Goal: Transaction & Acquisition: Purchase product/service

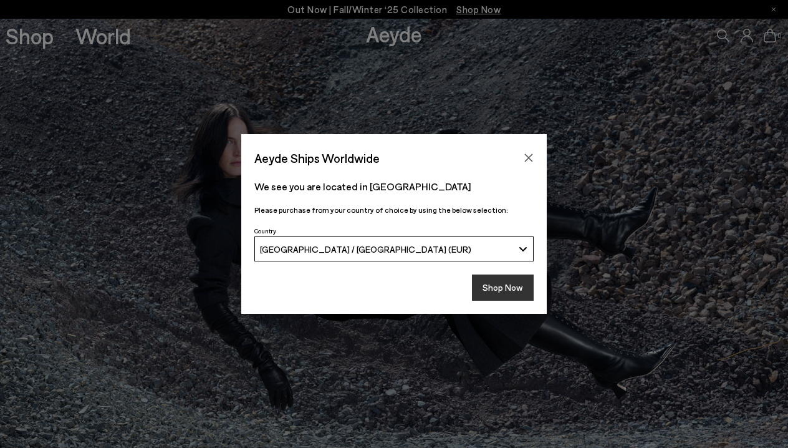
click at [497, 285] on button "Shop Now" at bounding box center [503, 287] width 62 height 26
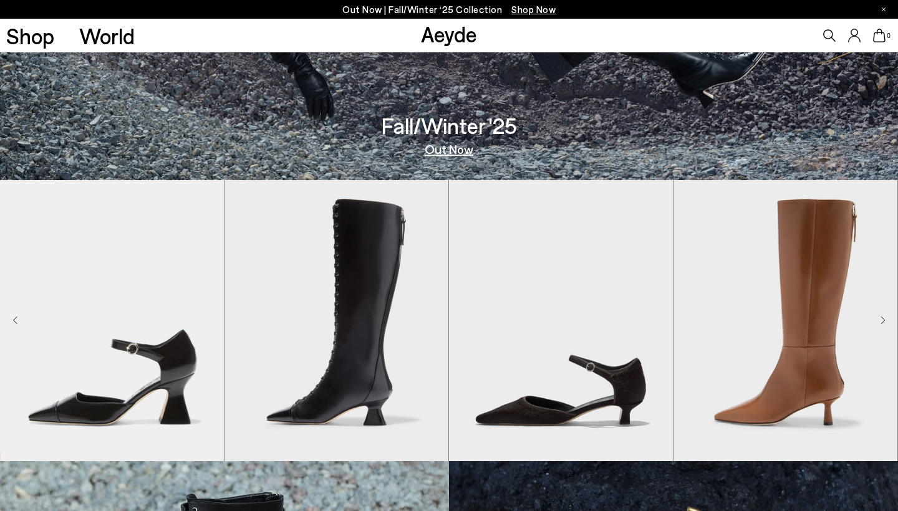
scroll to position [375, 0]
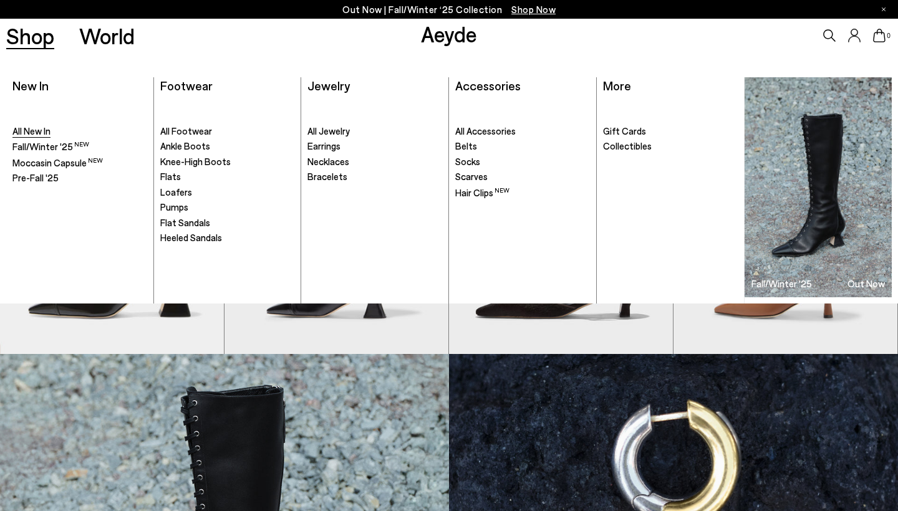
click at [37, 133] on span "All New In" at bounding box center [31, 130] width 38 height 11
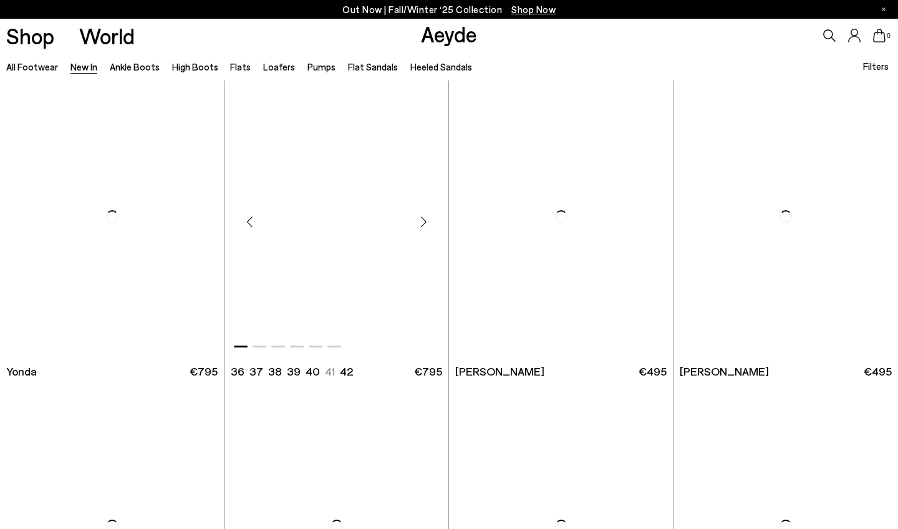
scroll to position [1872, 0]
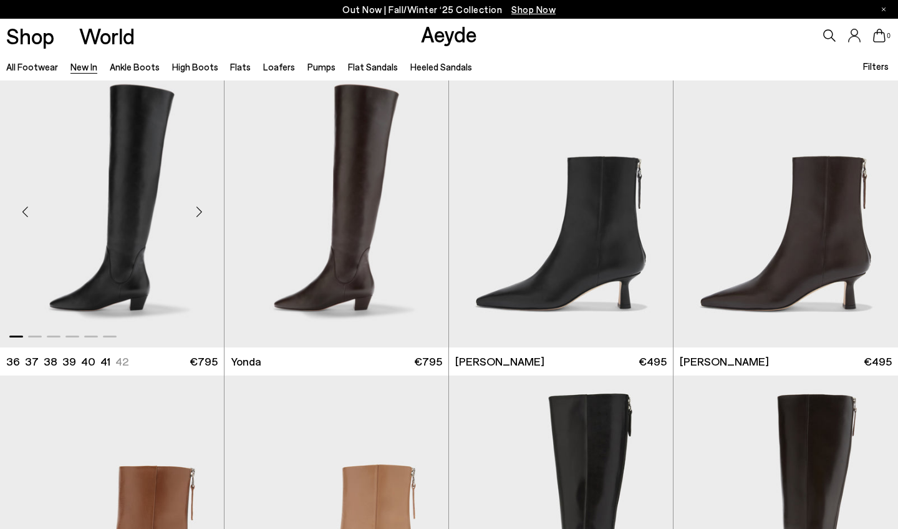
click at [193, 206] on div "Next slide" at bounding box center [198, 211] width 37 height 37
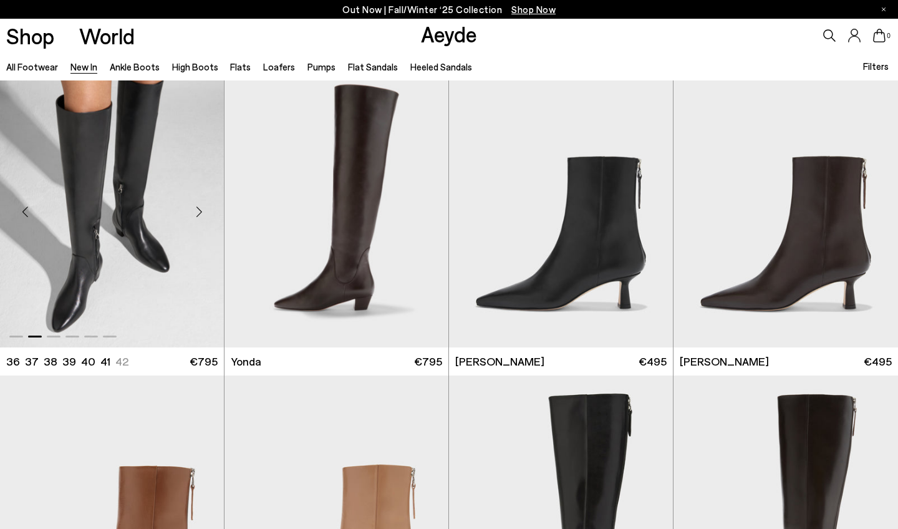
click at [198, 213] on div "Next slide" at bounding box center [198, 211] width 37 height 37
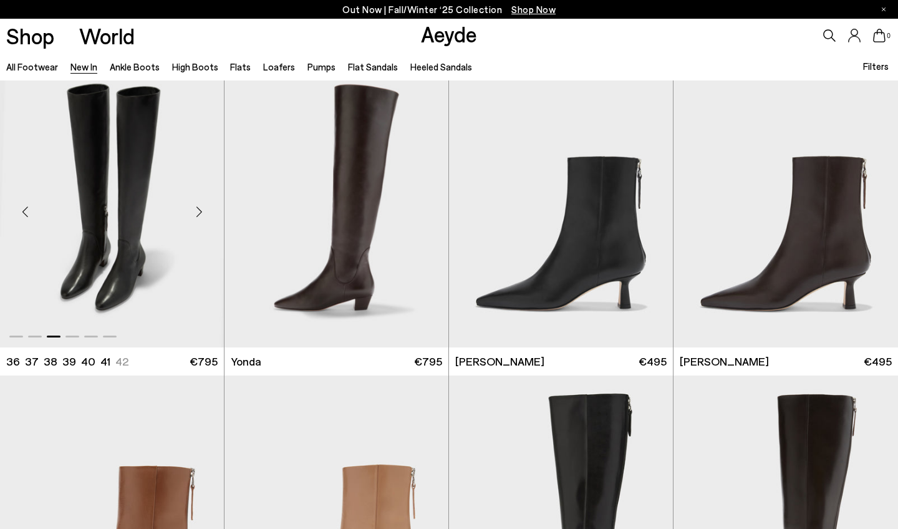
click at [198, 213] on div "Next slide" at bounding box center [198, 211] width 37 height 37
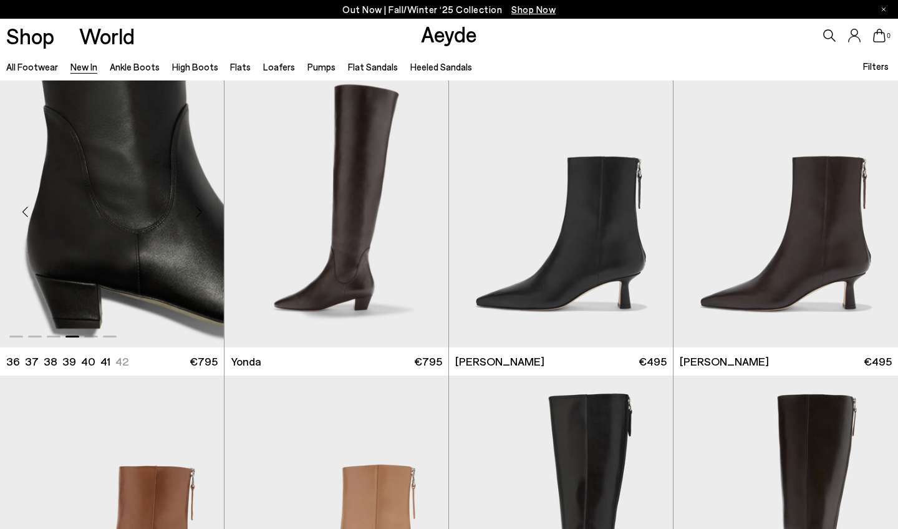
click at [199, 214] on div "Next slide" at bounding box center [198, 211] width 37 height 37
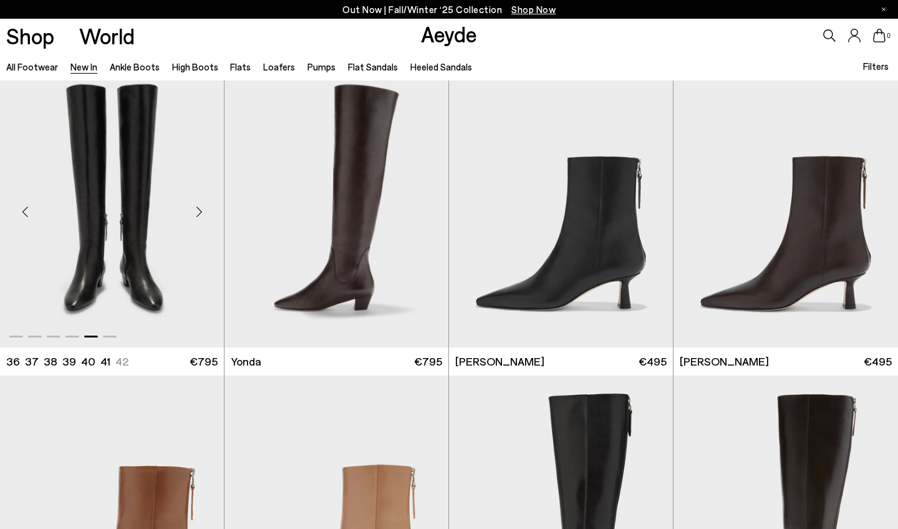
click at [199, 214] on div "Next slide" at bounding box center [198, 211] width 37 height 37
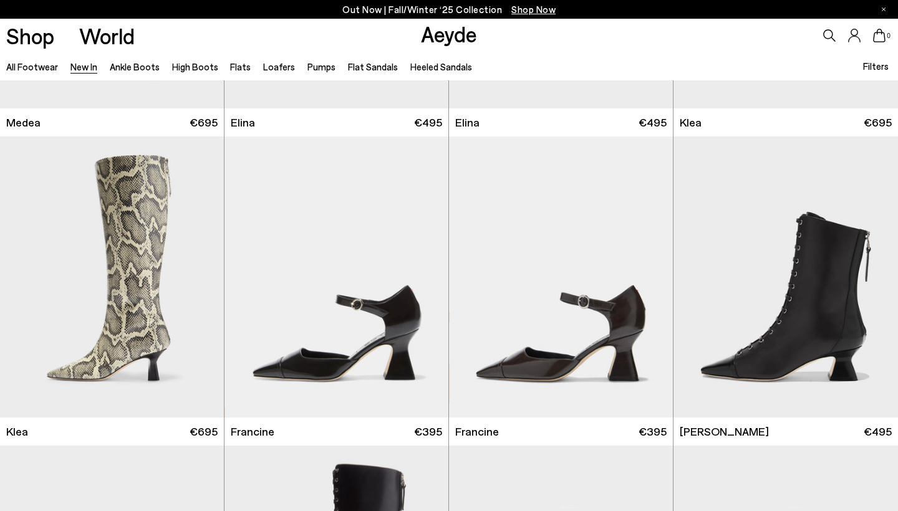
scroll to position [915, 0]
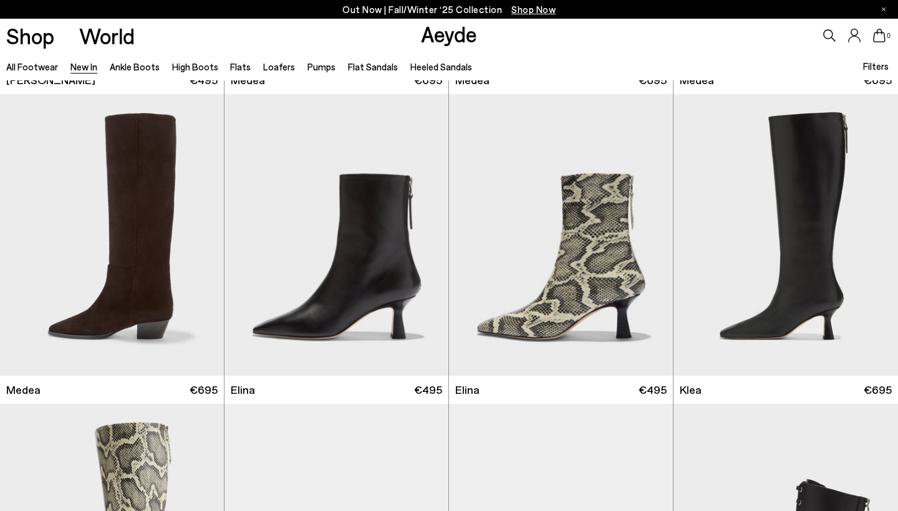
click at [827, 38] on icon at bounding box center [829, 35] width 12 height 12
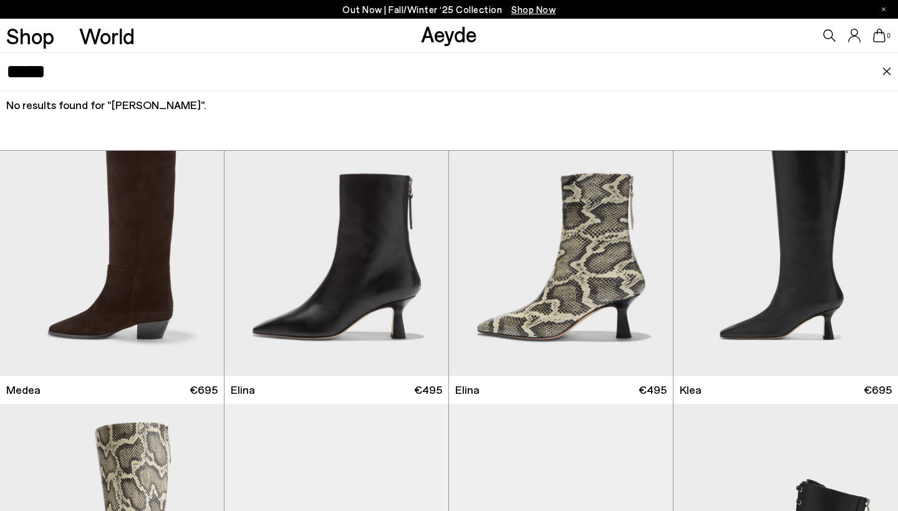
type input "*****"
click at [887, 67] on div "*****" at bounding box center [449, 71] width 898 height 39
click at [885, 69] on img at bounding box center [887, 71] width 10 height 9
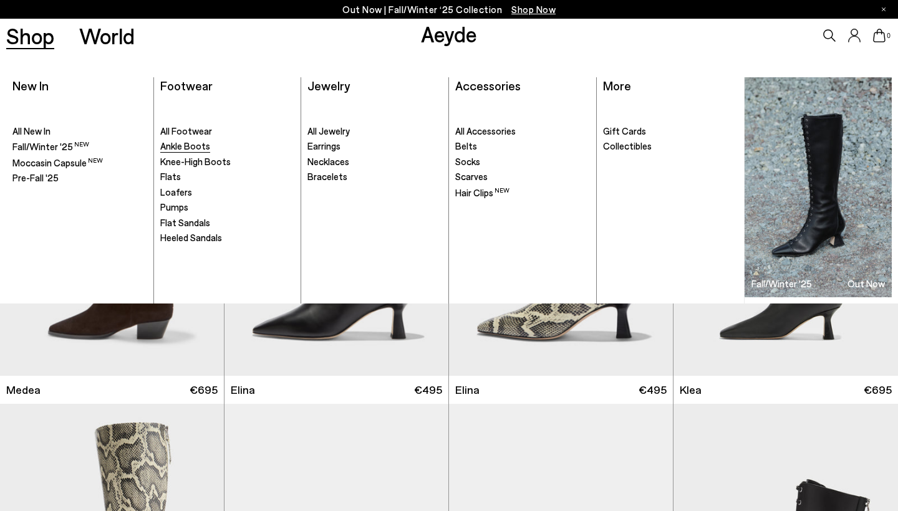
click at [188, 147] on span "Ankle Boots" at bounding box center [185, 145] width 50 height 11
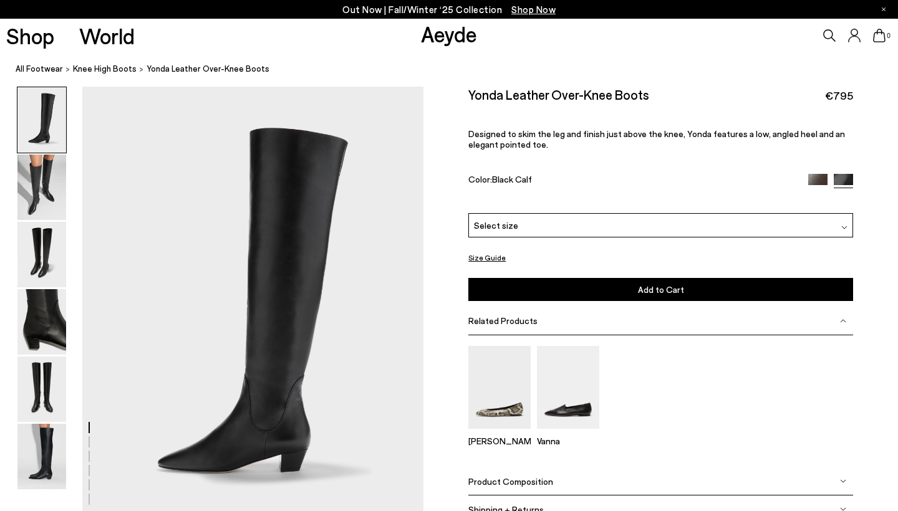
click at [493, 256] on button "Size Guide" at bounding box center [486, 258] width 37 height 16
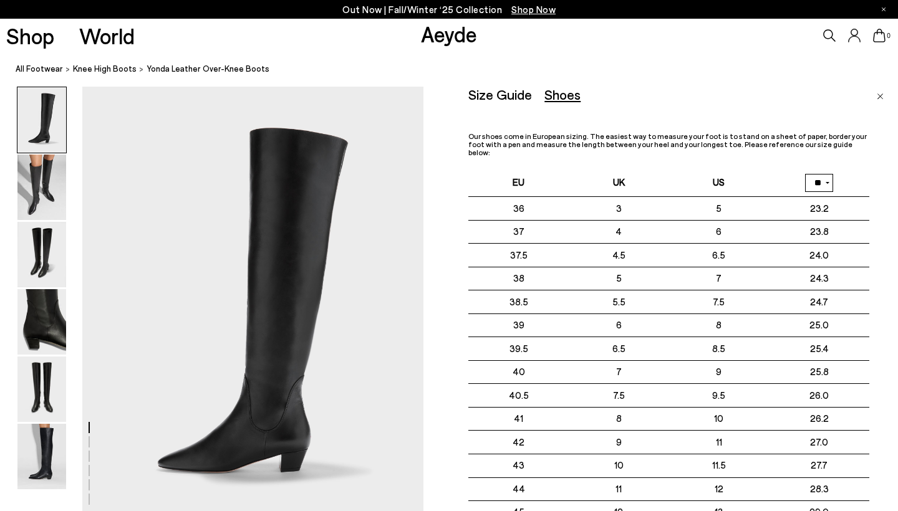
click at [501, 97] on div "Size Guide" at bounding box center [500, 95] width 64 height 16
click at [556, 93] on div "Shoes" at bounding box center [562, 95] width 36 height 16
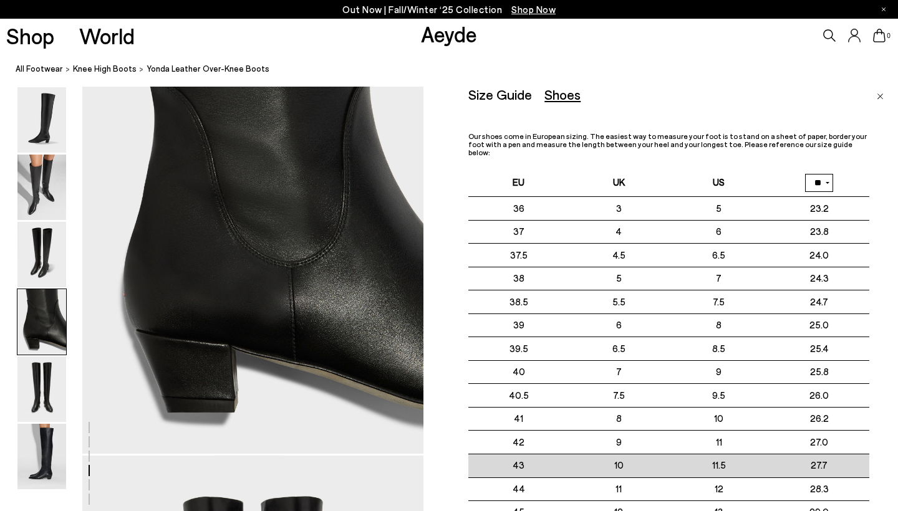
scroll to position [1277, 0]
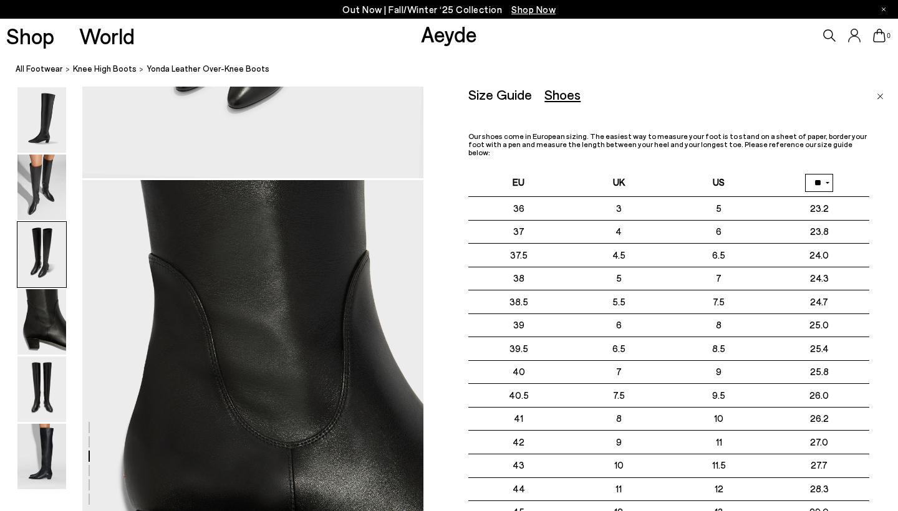
click at [512, 93] on div "Size Guide" at bounding box center [500, 95] width 64 height 16
click at [555, 92] on div "Shoes" at bounding box center [562, 95] width 36 height 16
click at [506, 100] on div "Size Guide" at bounding box center [500, 95] width 64 height 16
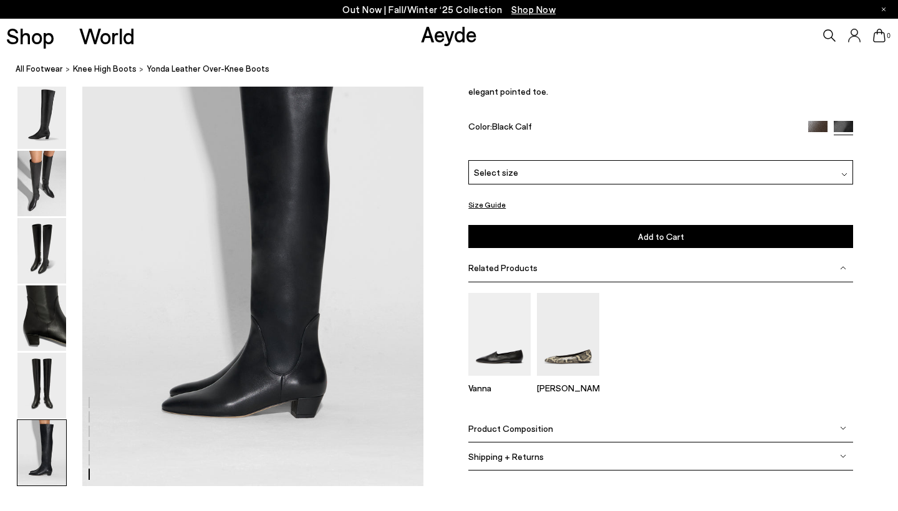
scroll to position [2337, 0]
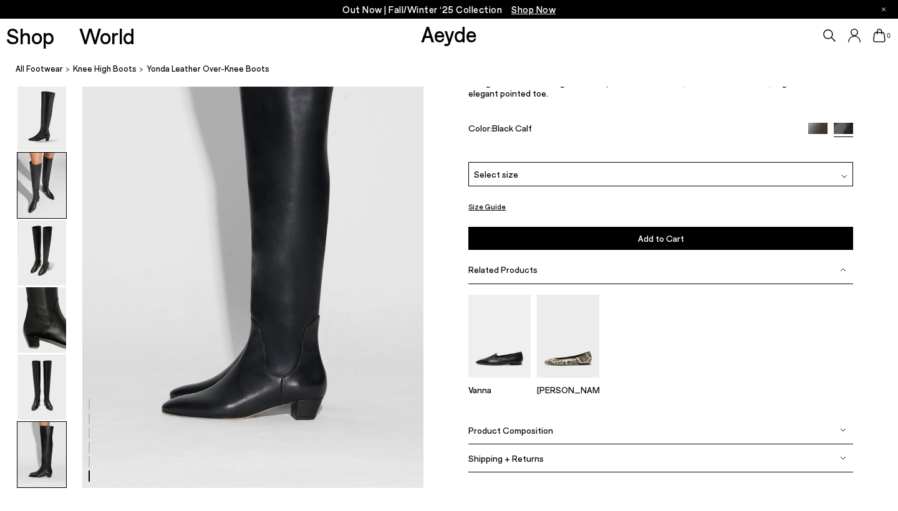
click at [43, 164] on img at bounding box center [41, 185] width 49 height 65
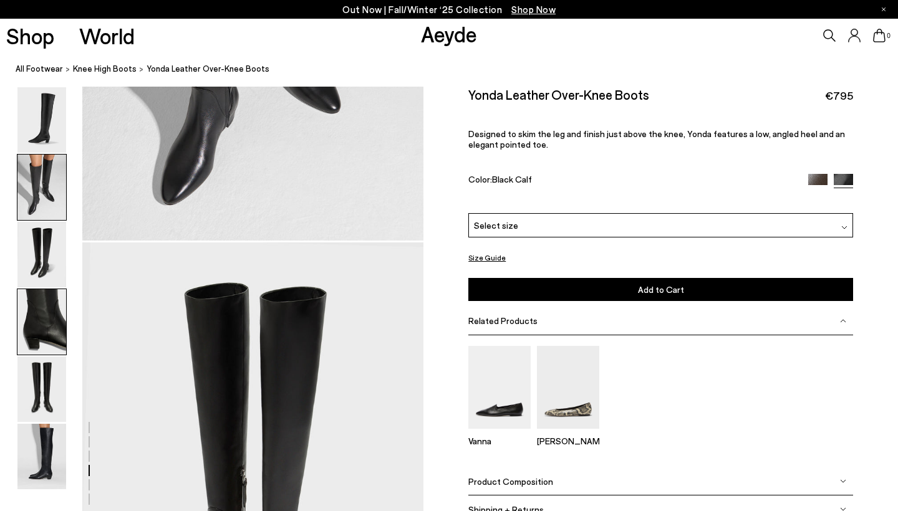
scroll to position [458, 0]
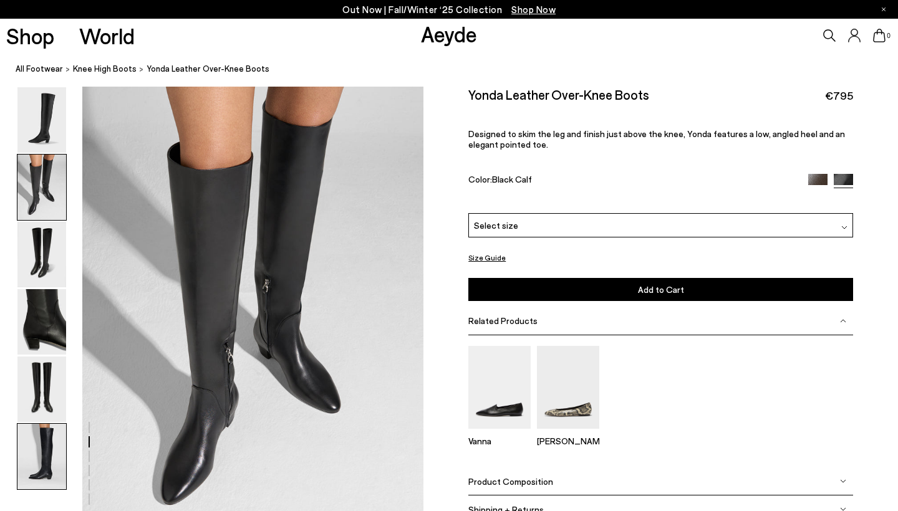
click at [44, 443] on img at bounding box center [41, 456] width 49 height 65
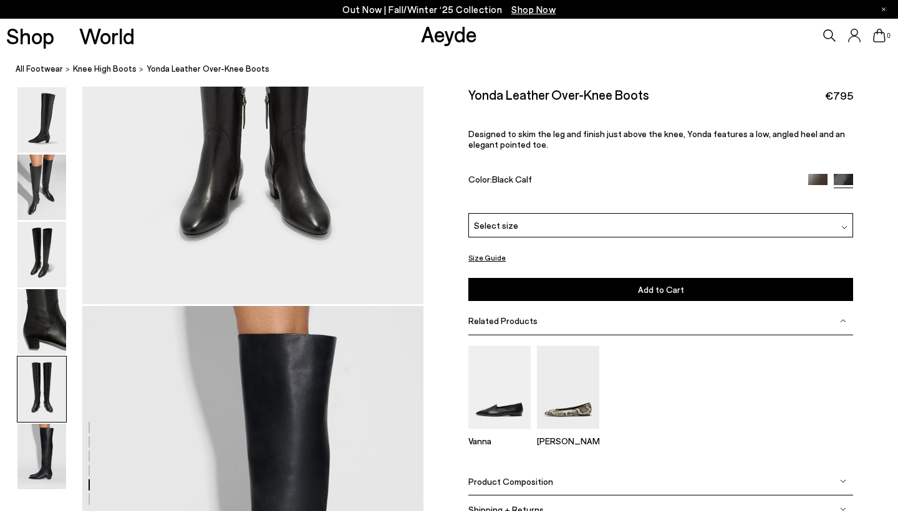
scroll to position [2371, 0]
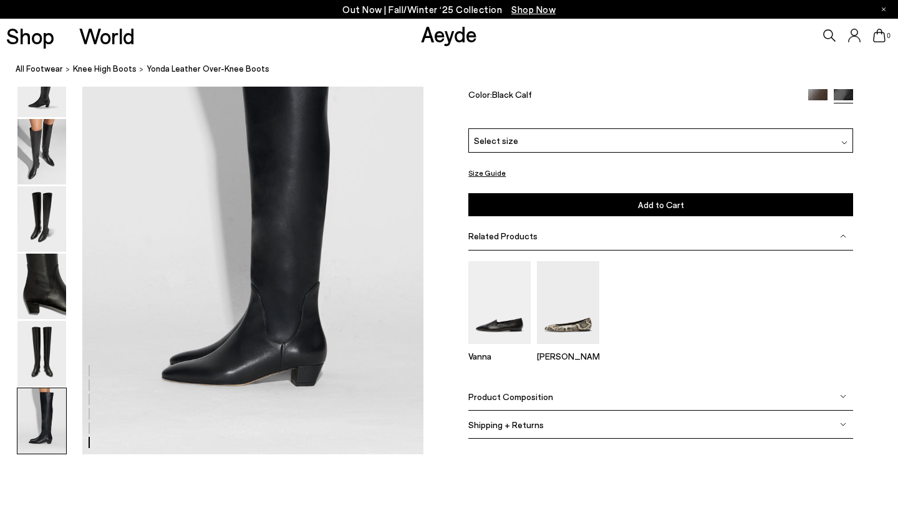
click at [551, 398] on div "Product Composition" at bounding box center [660, 397] width 385 height 28
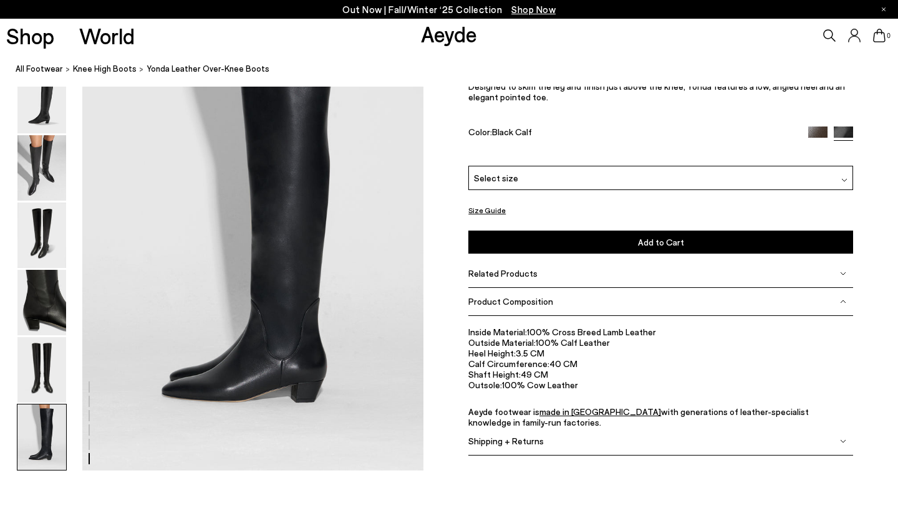
scroll to position [2356, 0]
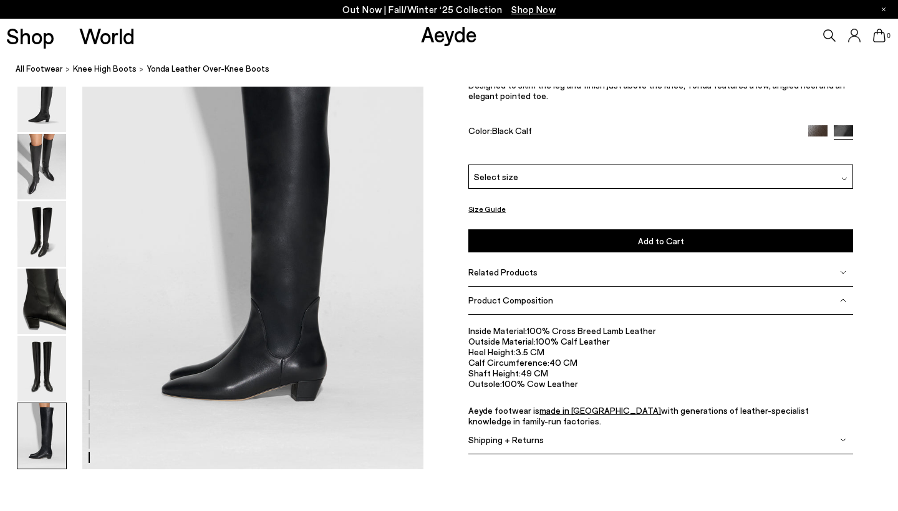
click at [564, 180] on div "Select size" at bounding box center [660, 177] width 385 height 24
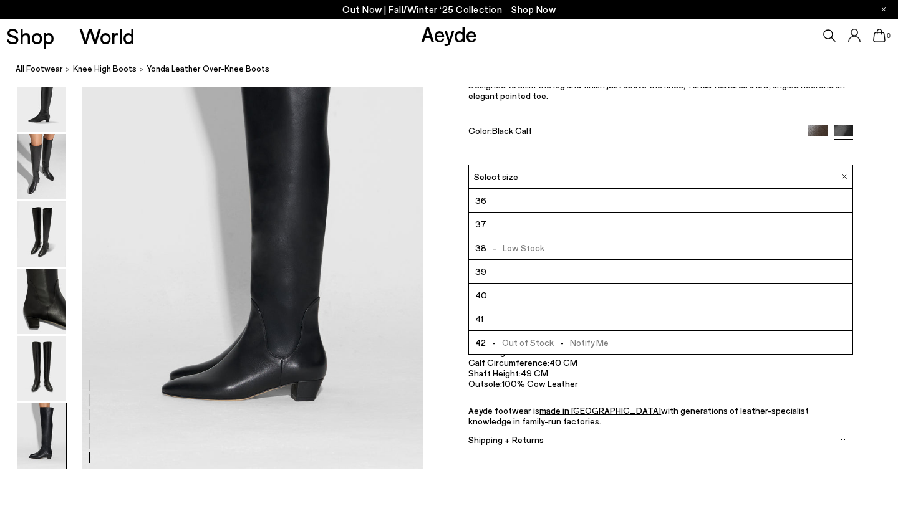
click at [642, 343] on li "42 - Out of Stock - Notify Me" at bounding box center [660, 343] width 383 height 24
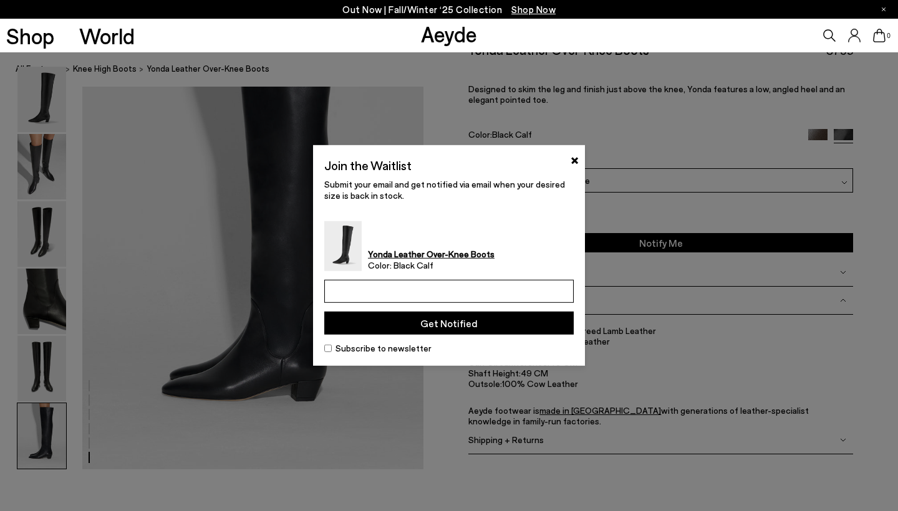
click at [492, 295] on input "email" at bounding box center [448, 291] width 249 height 23
type input "**********"
click at [430, 326] on button "Get Notified" at bounding box center [448, 323] width 249 height 23
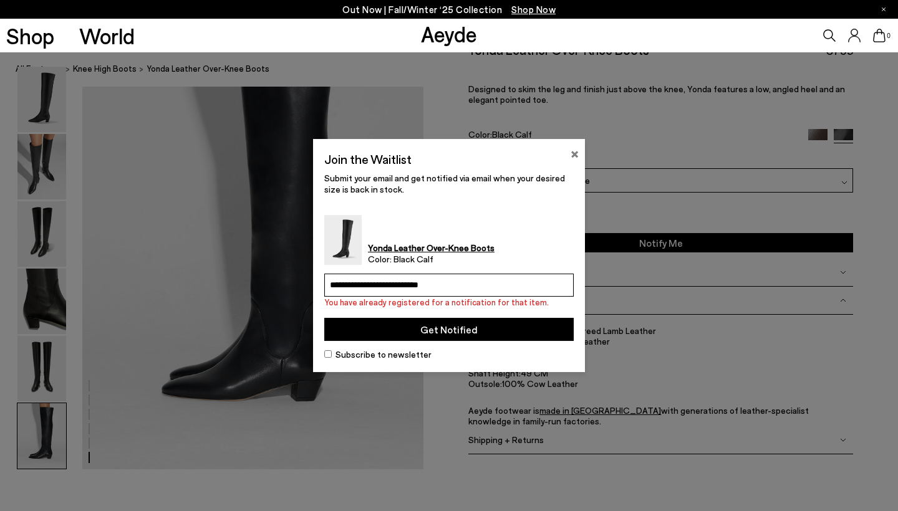
click at [573, 158] on button "×" at bounding box center [574, 152] width 8 height 15
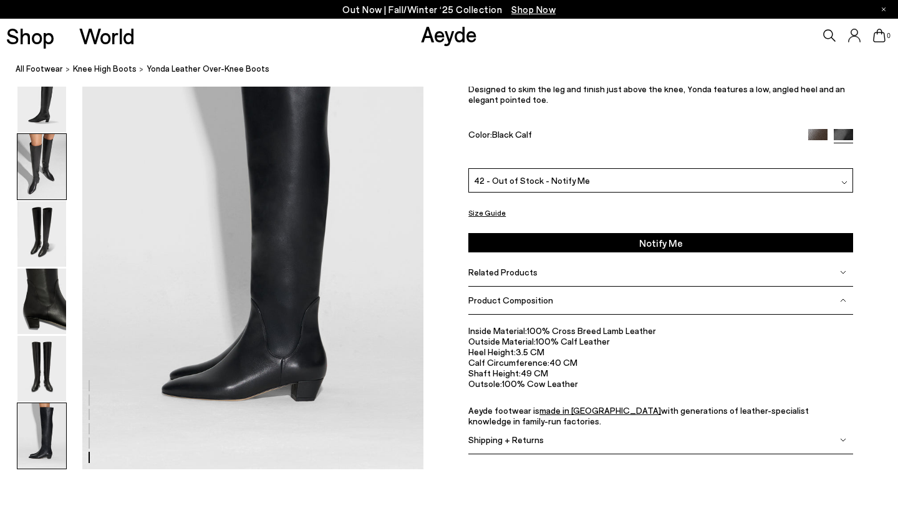
click at [50, 182] on img at bounding box center [41, 166] width 49 height 65
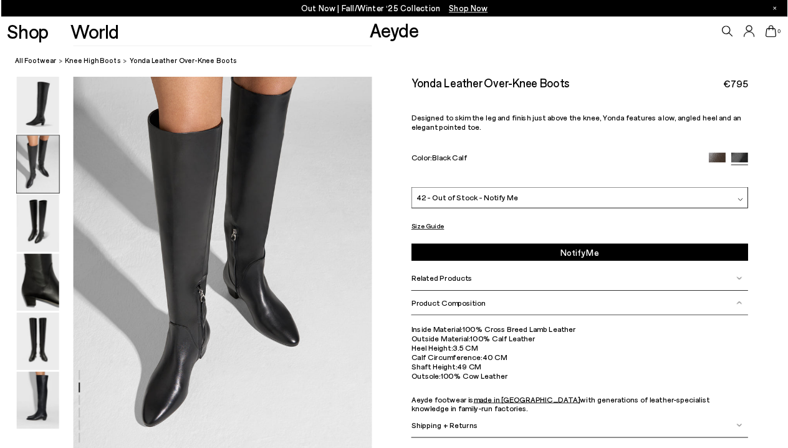
scroll to position [458, 0]
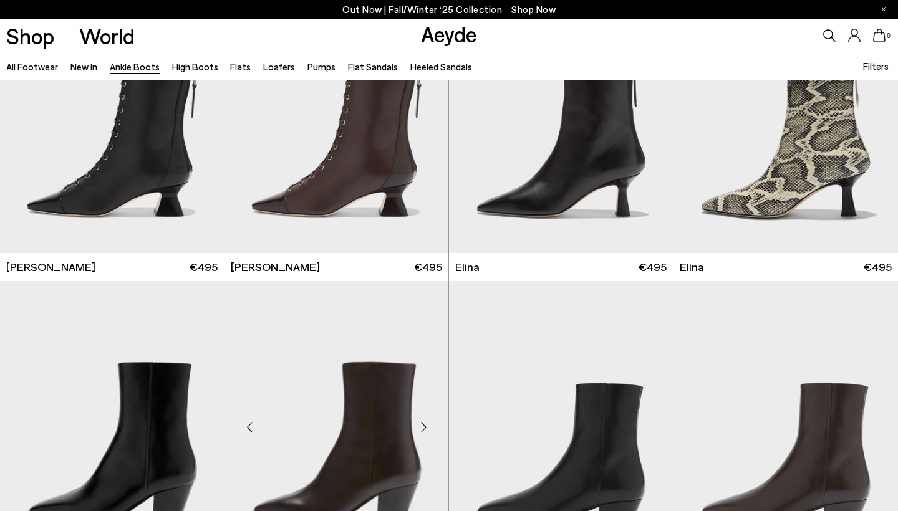
scroll to position [433, 1]
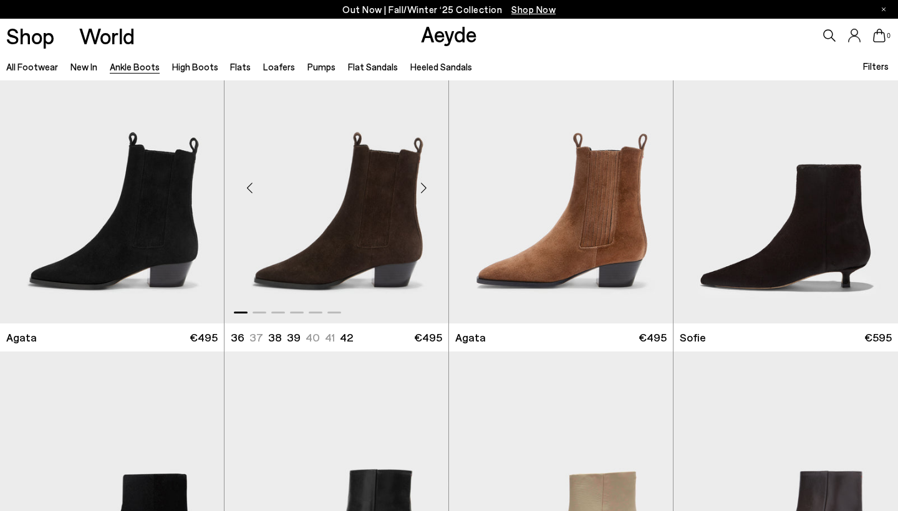
scroll to position [655, 0]
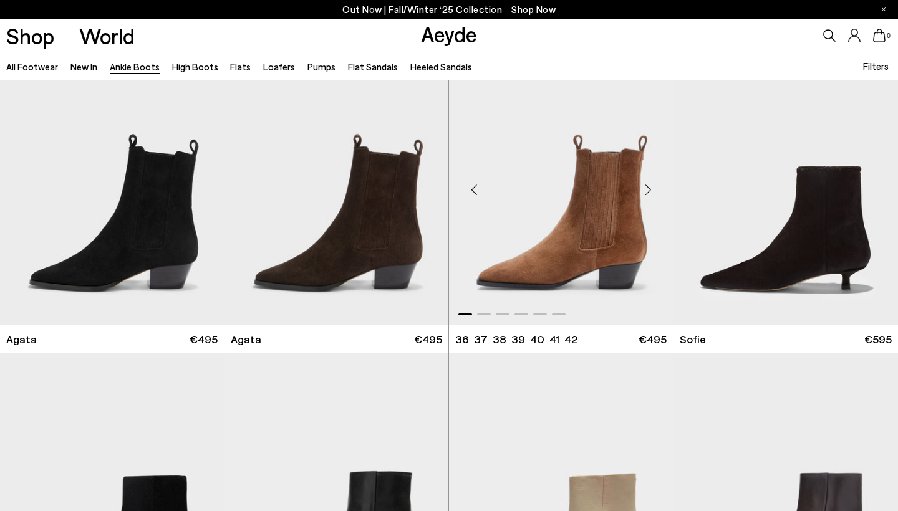
click at [646, 189] on div "Next slide" at bounding box center [647, 189] width 37 height 37
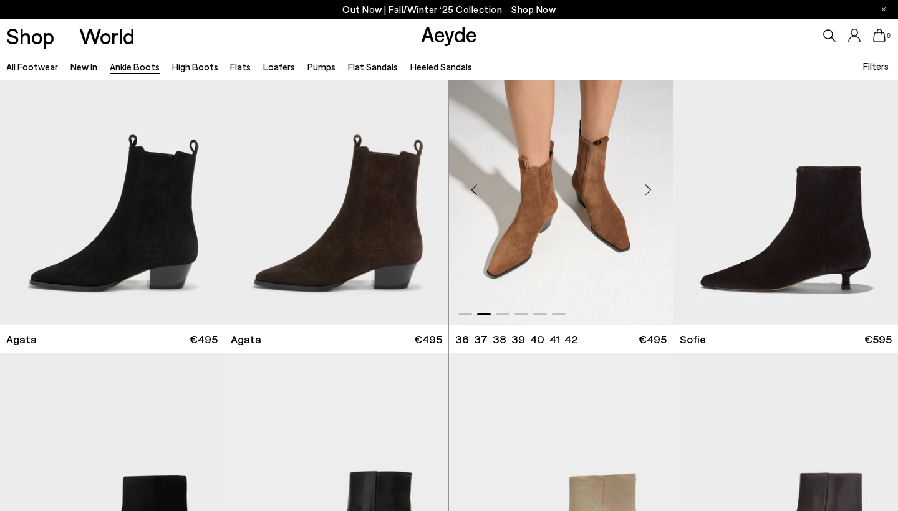
click at [646, 189] on div "Next slide" at bounding box center [647, 189] width 37 height 37
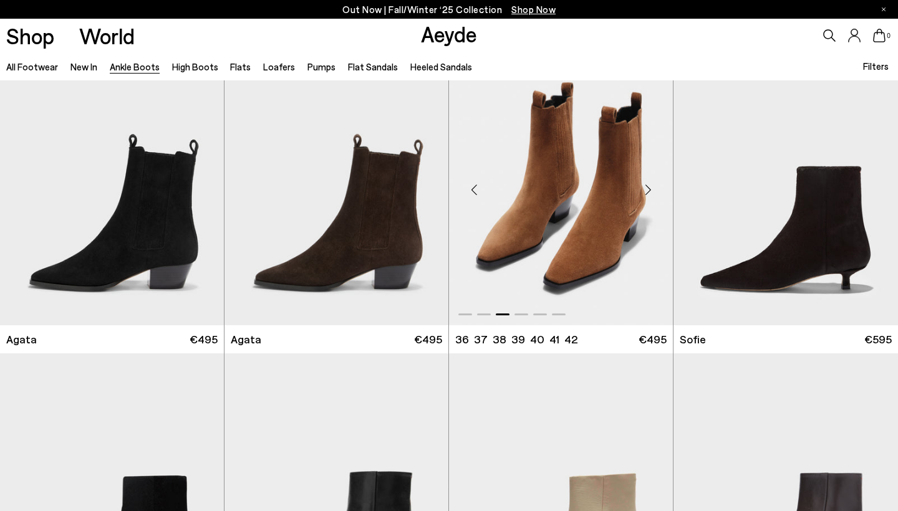
click at [646, 189] on div "Next slide" at bounding box center [647, 189] width 37 height 37
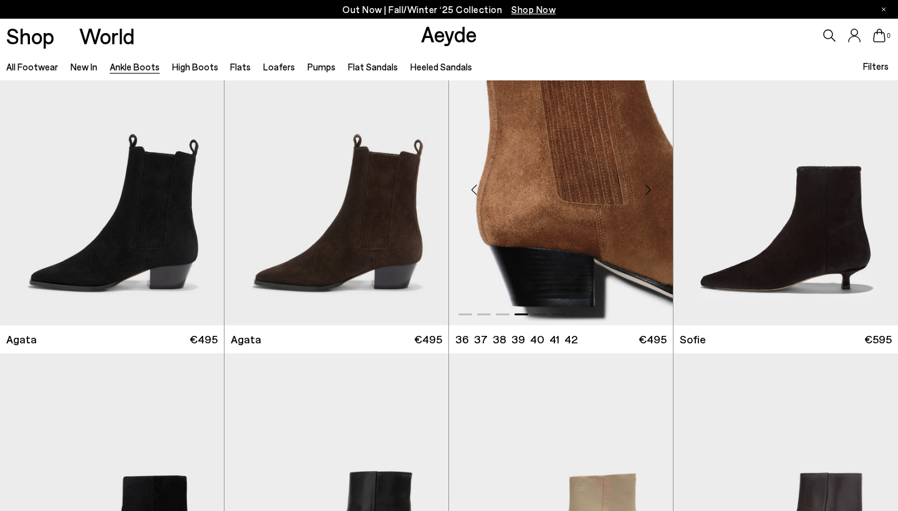
click at [646, 190] on div "Next slide" at bounding box center [647, 189] width 37 height 37
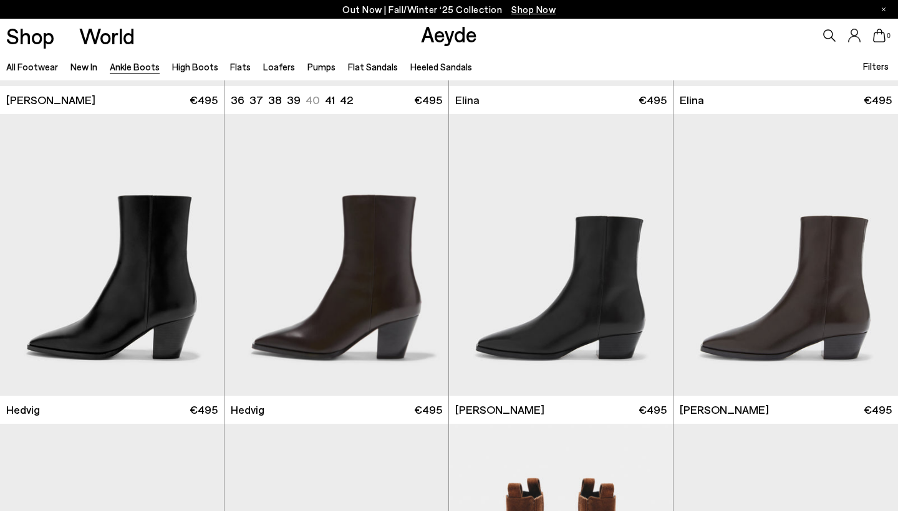
scroll to position [284, 0]
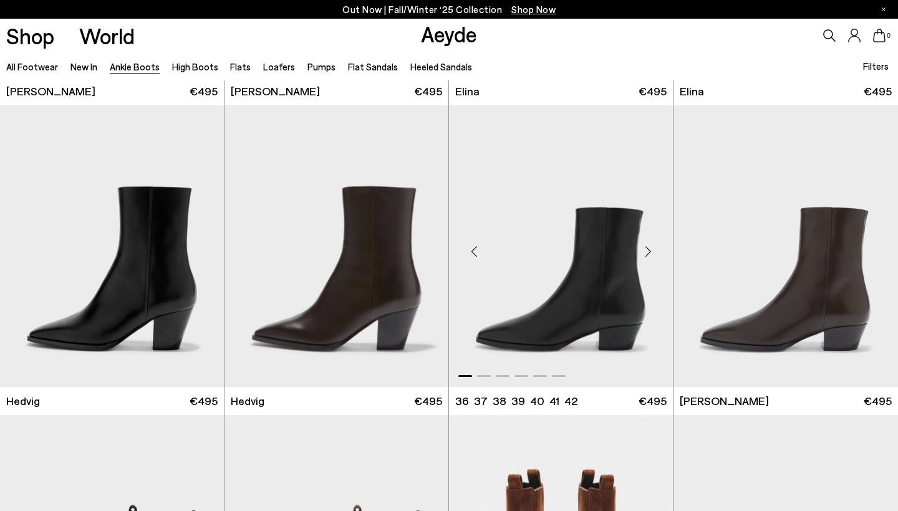
click at [649, 252] on div "Next slide" at bounding box center [647, 251] width 37 height 37
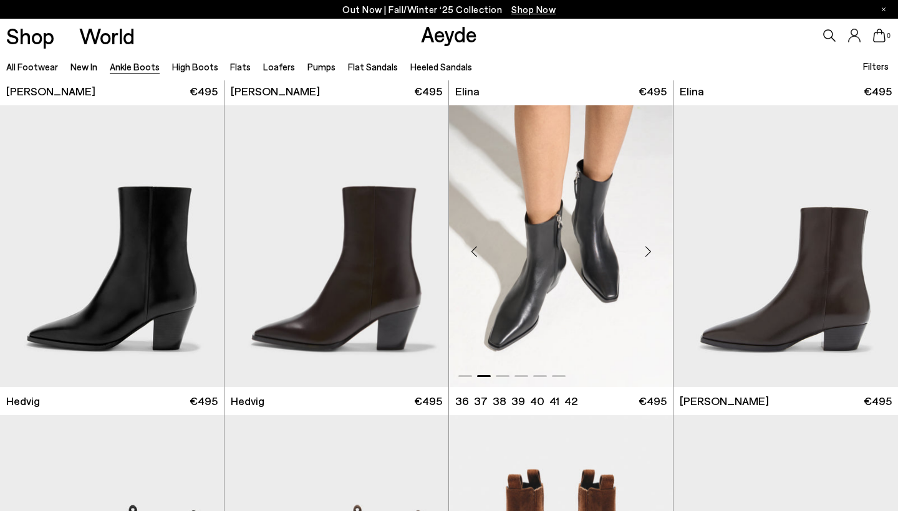
click at [649, 252] on div "Next slide" at bounding box center [647, 251] width 37 height 37
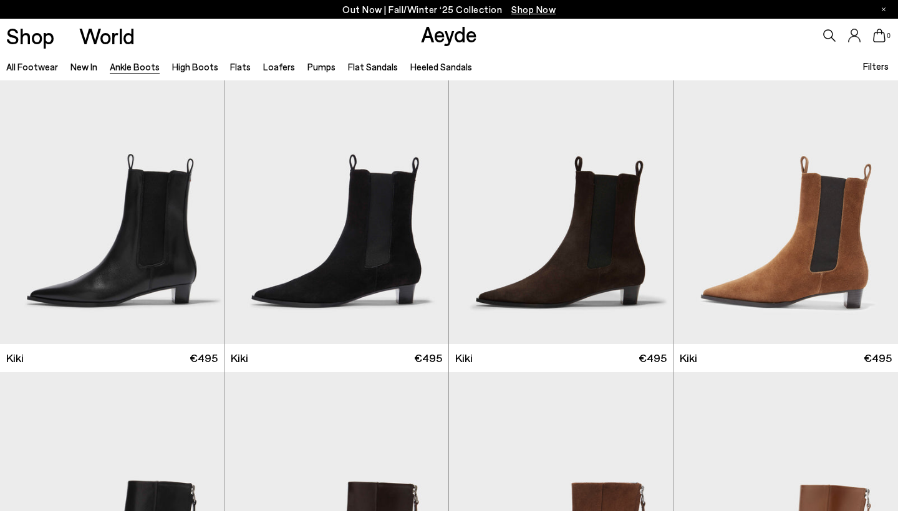
scroll to position [1564, 0]
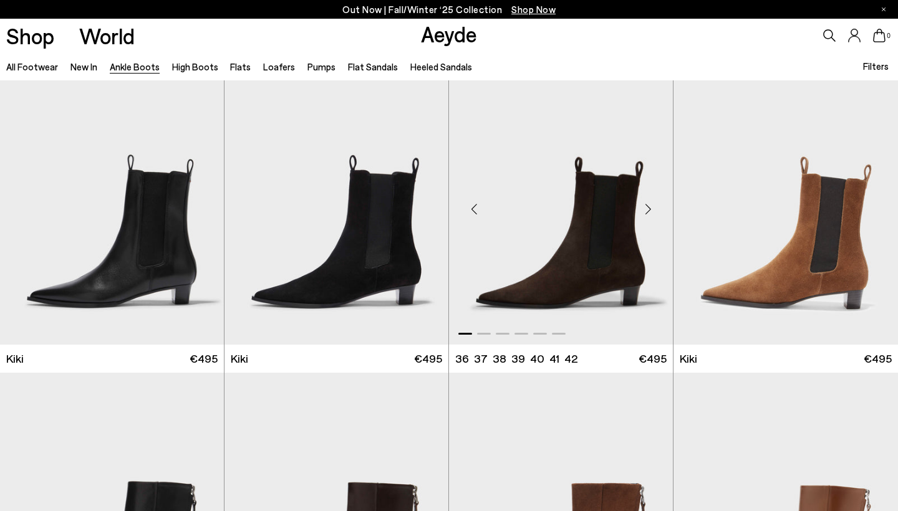
click at [648, 211] on div "Next slide" at bounding box center [647, 209] width 37 height 37
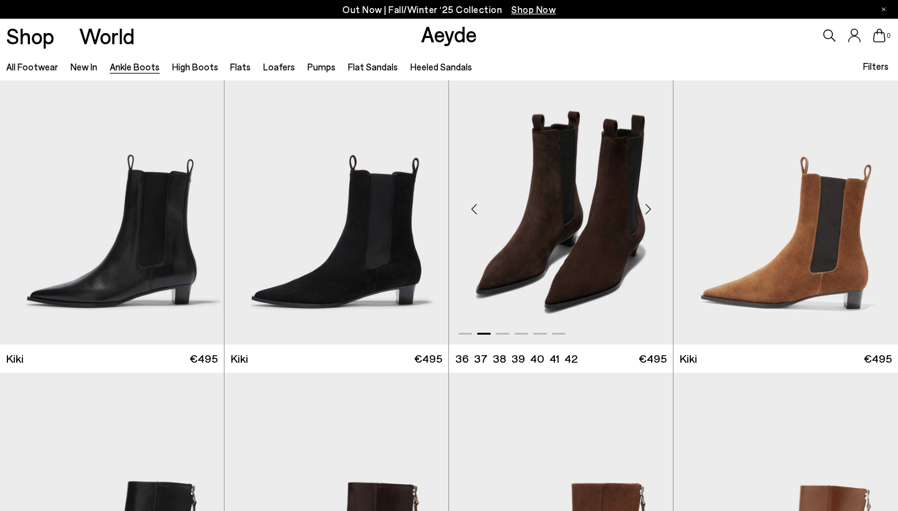
click at [649, 211] on div "Next slide" at bounding box center [647, 209] width 37 height 37
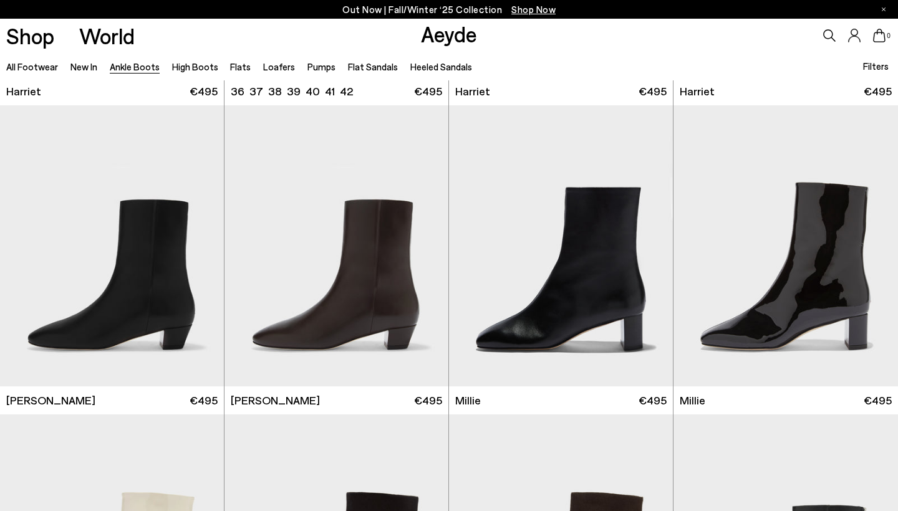
scroll to position [2145, 0]
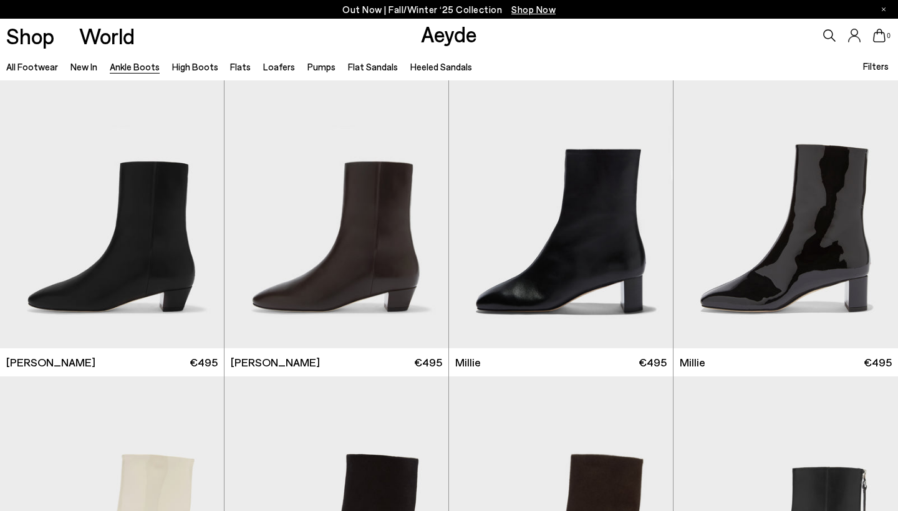
scroll to position [2171, 0]
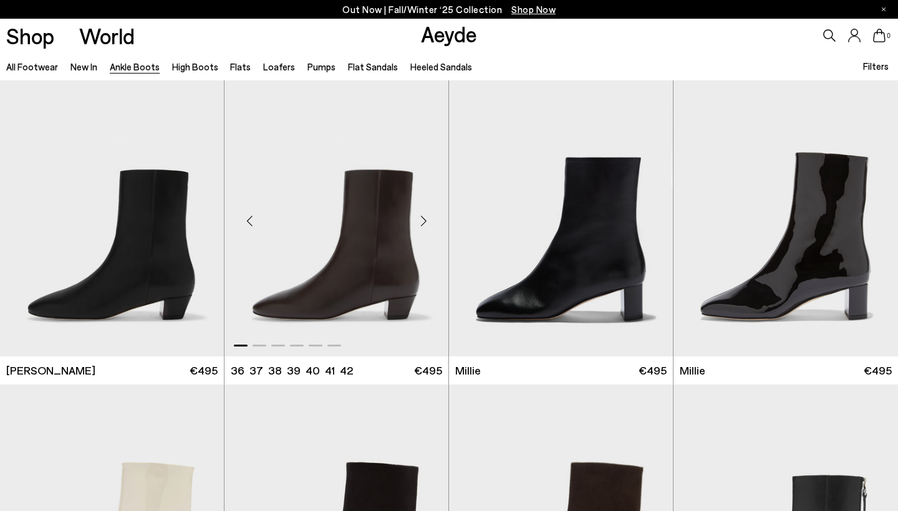
click at [429, 218] on div "Next slide" at bounding box center [423, 220] width 37 height 37
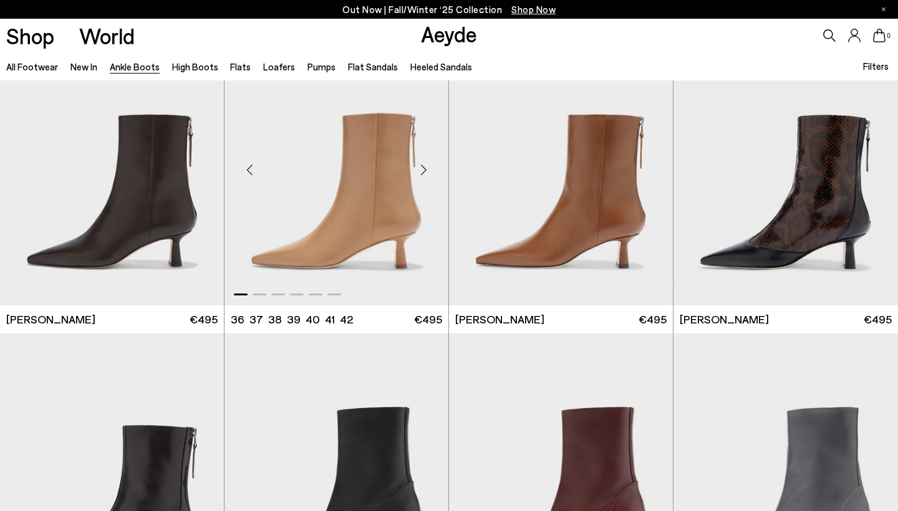
scroll to position [2800, 0]
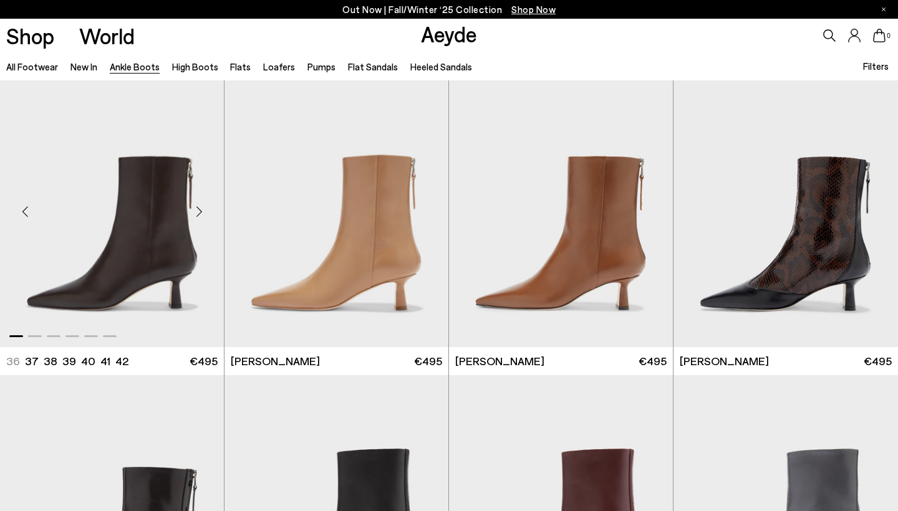
click at [204, 209] on div "Next slide" at bounding box center [198, 211] width 37 height 37
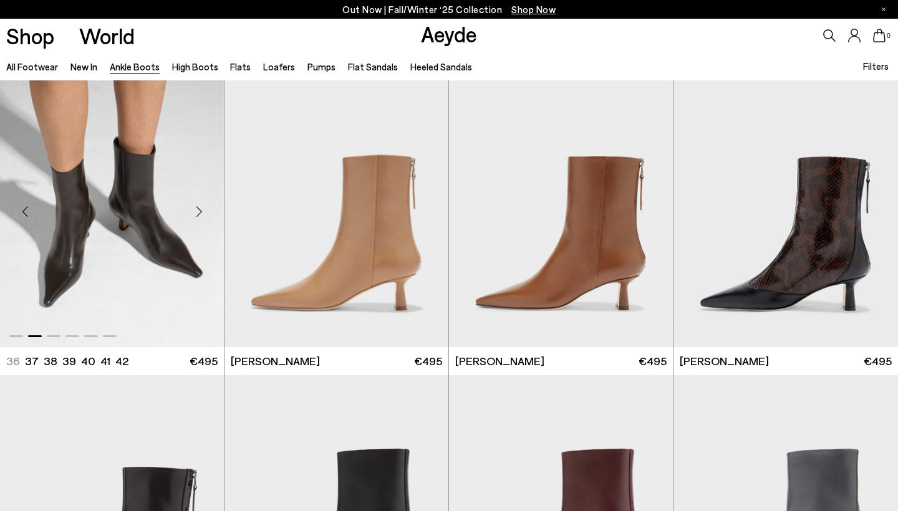
click at [204, 209] on div "Next slide" at bounding box center [198, 211] width 37 height 37
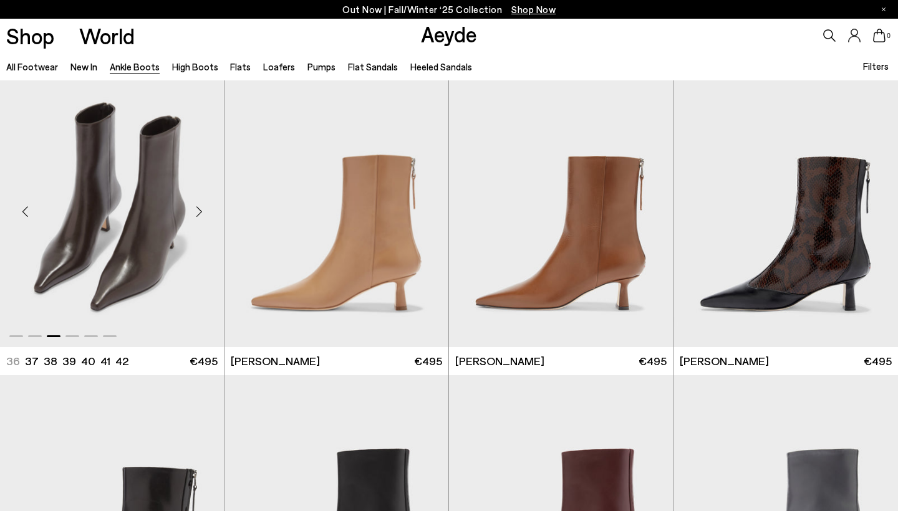
click at [204, 209] on div "Next slide" at bounding box center [198, 211] width 37 height 37
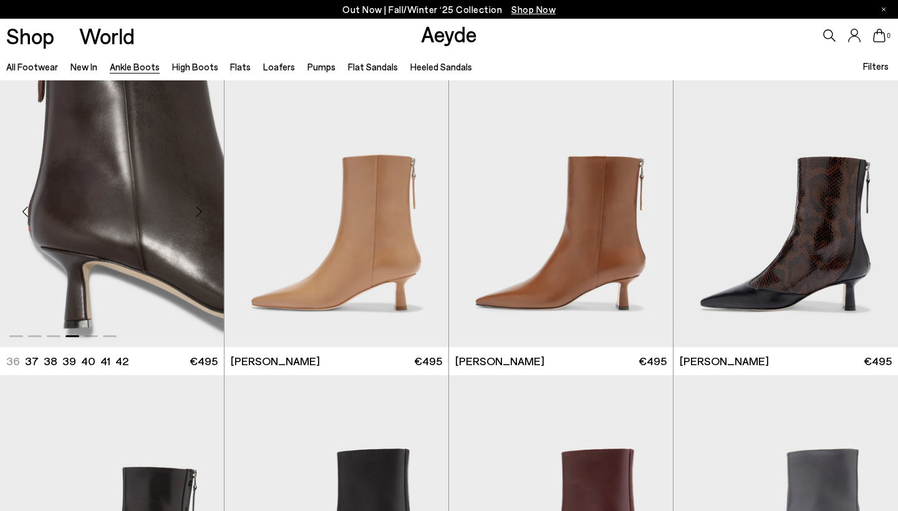
click at [204, 209] on div "Next slide" at bounding box center [198, 211] width 37 height 37
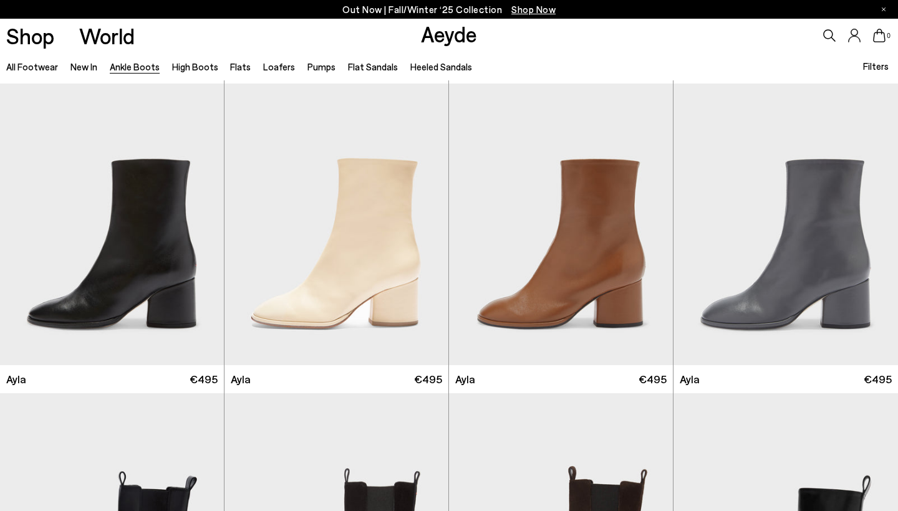
scroll to position [3423, 1]
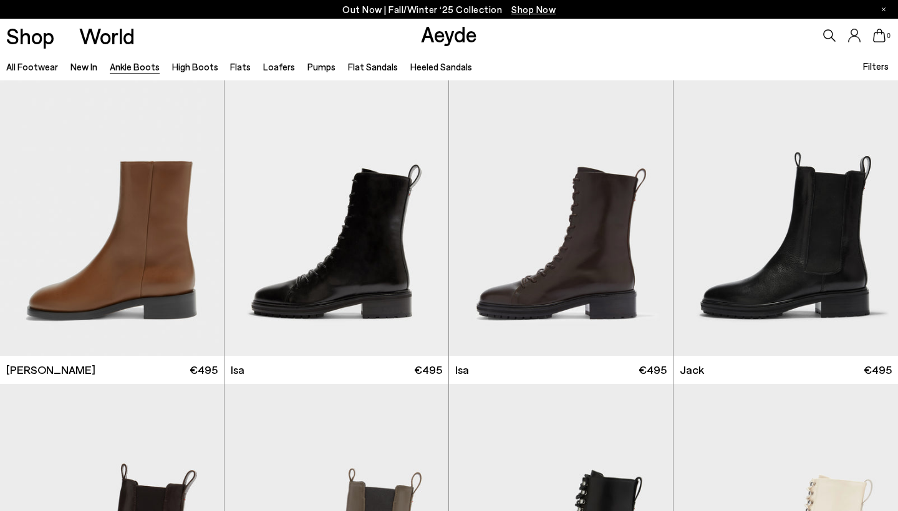
scroll to position [4342, 0]
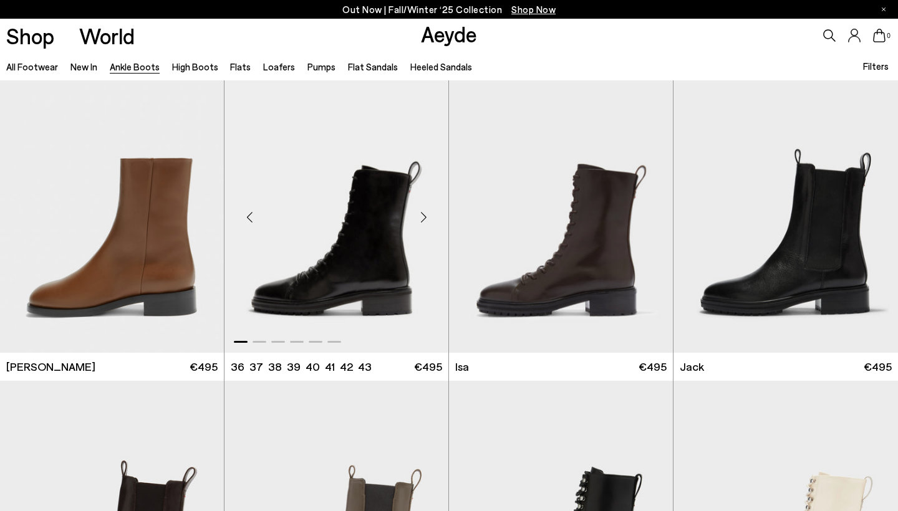
click at [420, 214] on div "Next slide" at bounding box center [423, 216] width 37 height 37
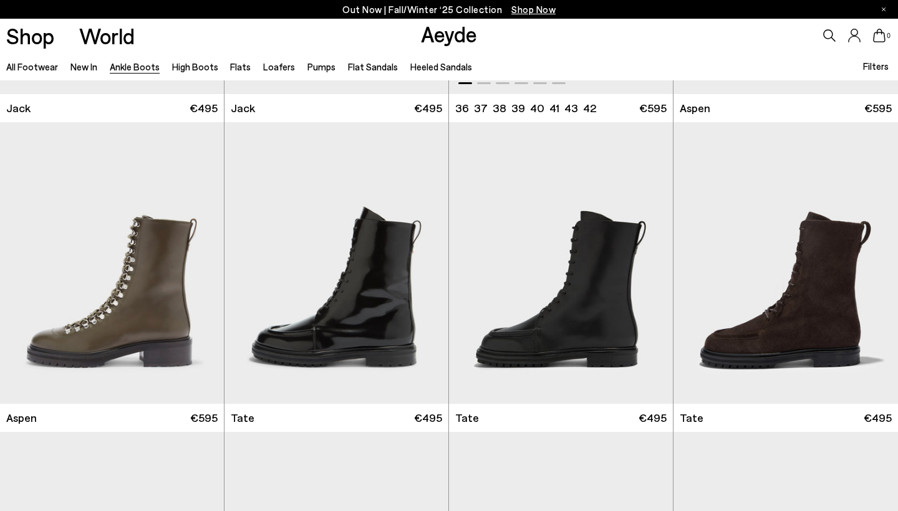
scroll to position [4915, 0]
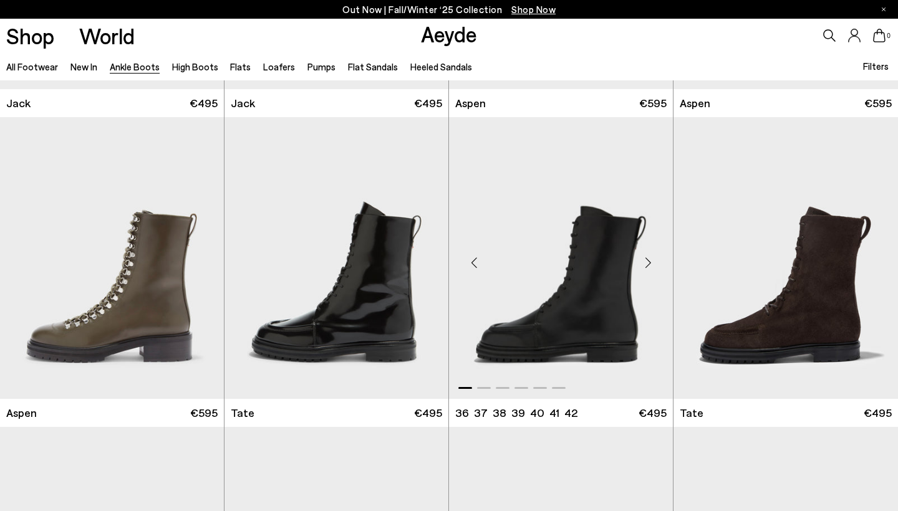
click at [645, 254] on div "Next slide" at bounding box center [647, 262] width 37 height 37
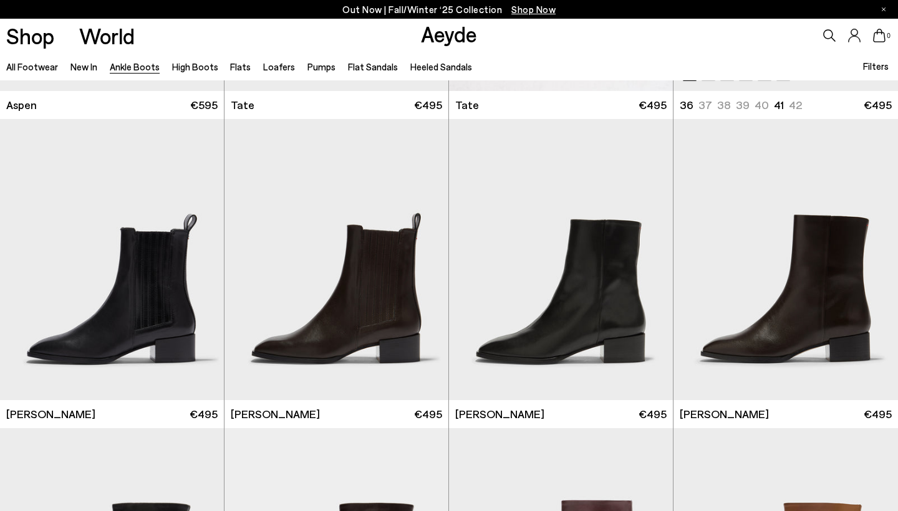
scroll to position [5222, 0]
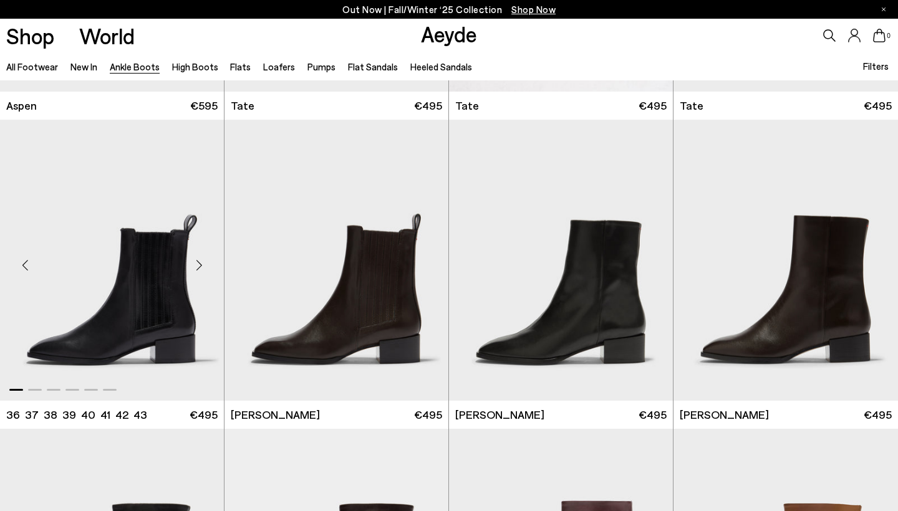
click at [197, 261] on div "Next slide" at bounding box center [198, 264] width 37 height 37
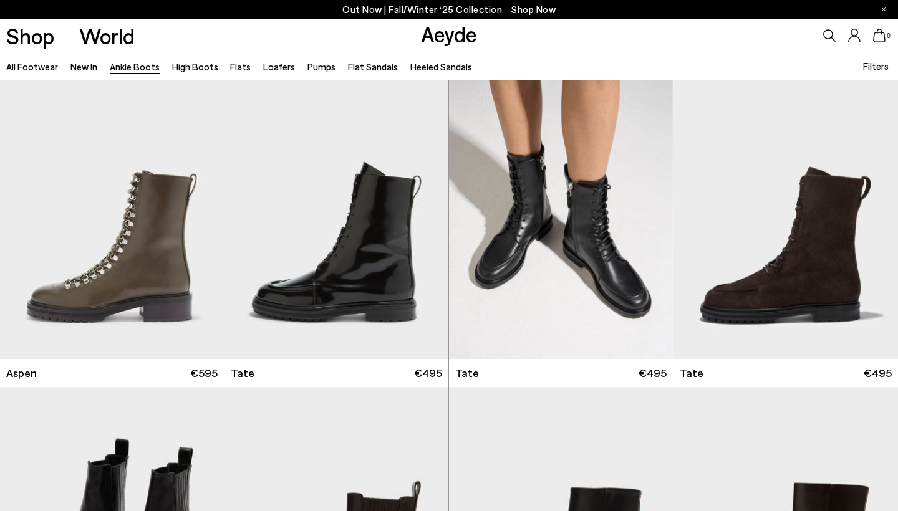
scroll to position [4975, 0]
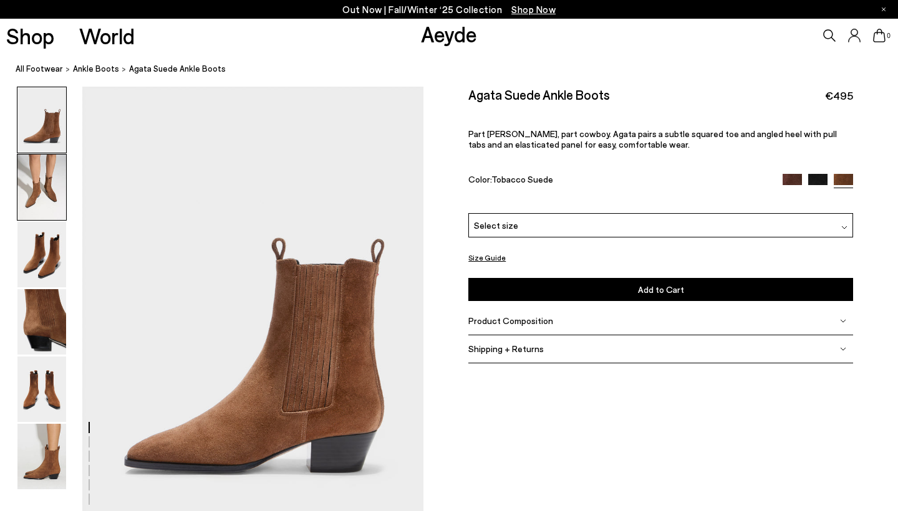
click at [57, 191] on img at bounding box center [41, 187] width 49 height 65
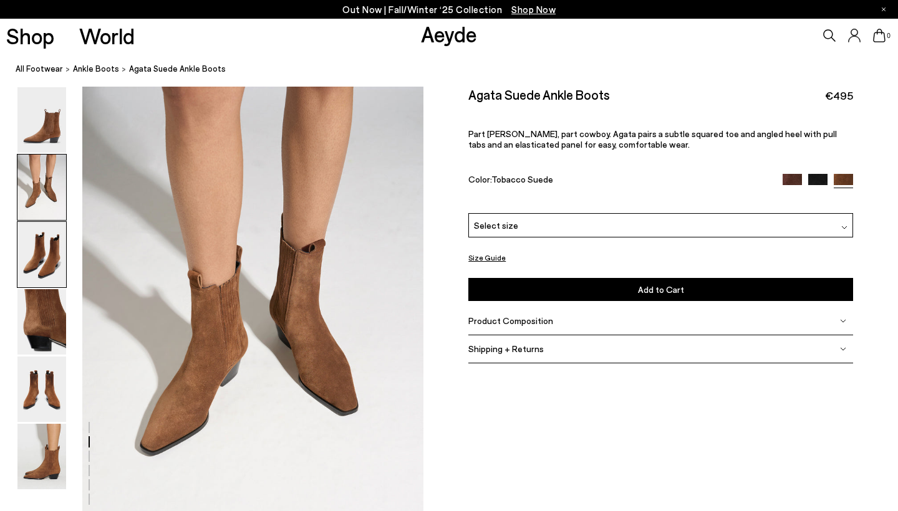
click at [49, 243] on img at bounding box center [41, 254] width 49 height 65
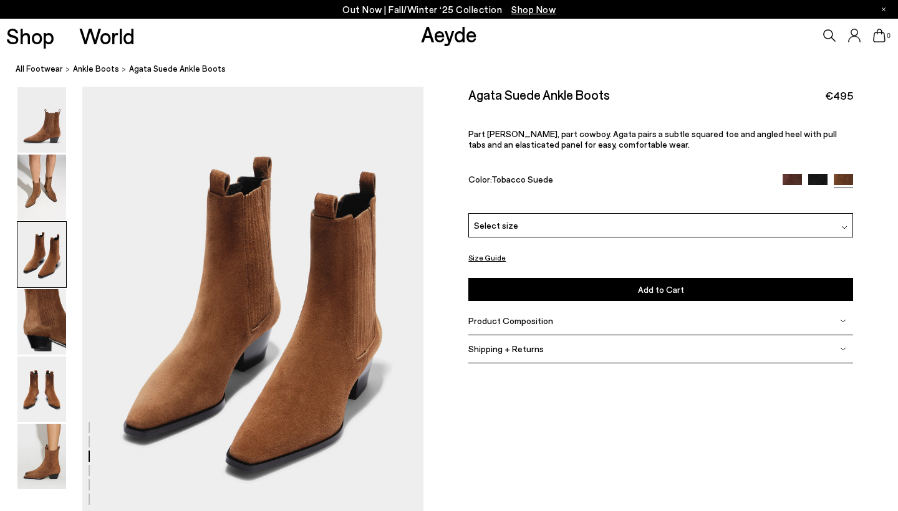
click at [51, 286] on div at bounding box center [42, 254] width 50 height 67
click at [49, 330] on img at bounding box center [41, 321] width 49 height 65
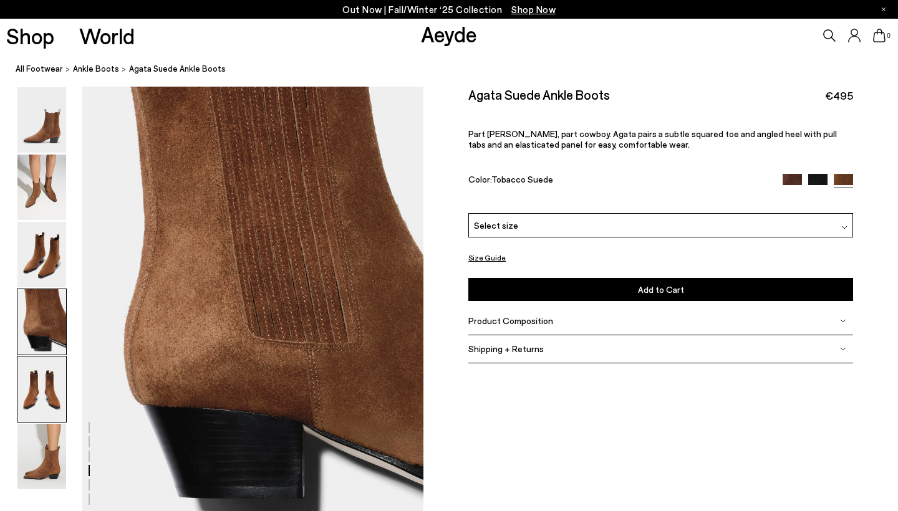
click at [39, 384] on img at bounding box center [41, 389] width 49 height 65
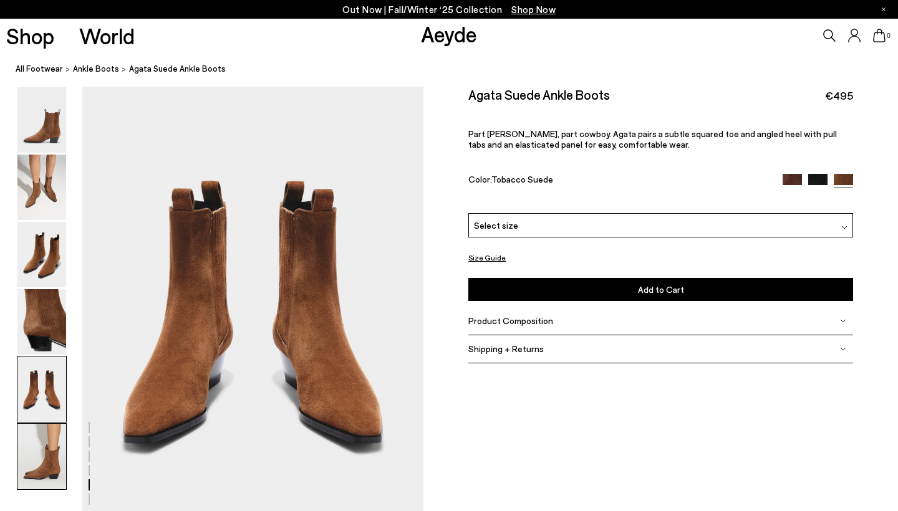
click at [27, 452] on img at bounding box center [41, 456] width 49 height 65
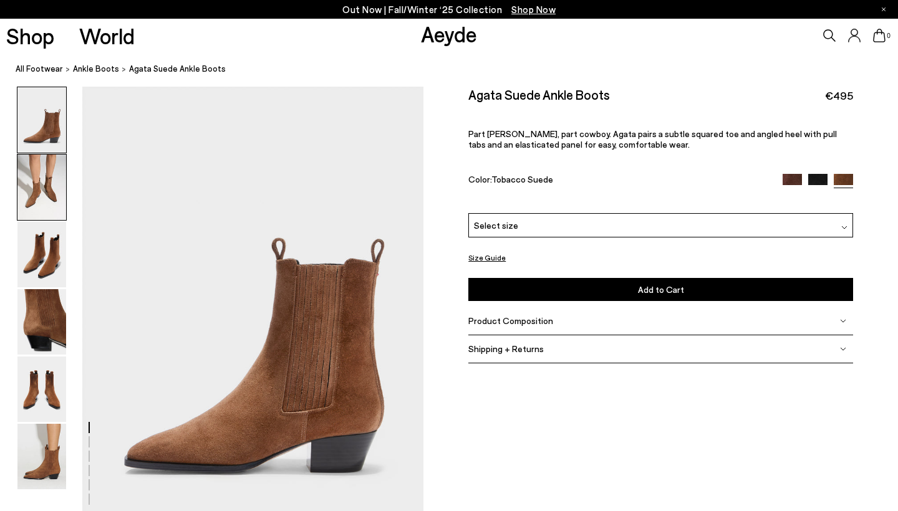
scroll to position [0, 0]
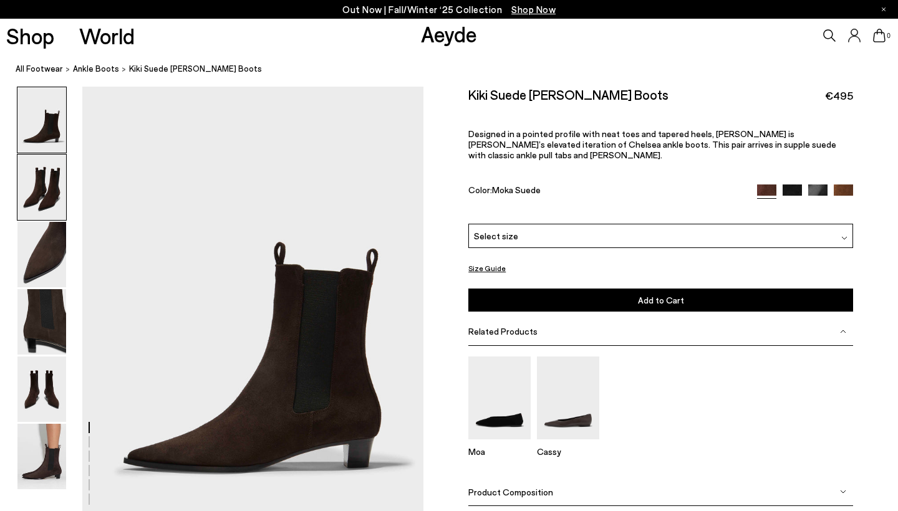
click at [21, 185] on img at bounding box center [41, 187] width 49 height 65
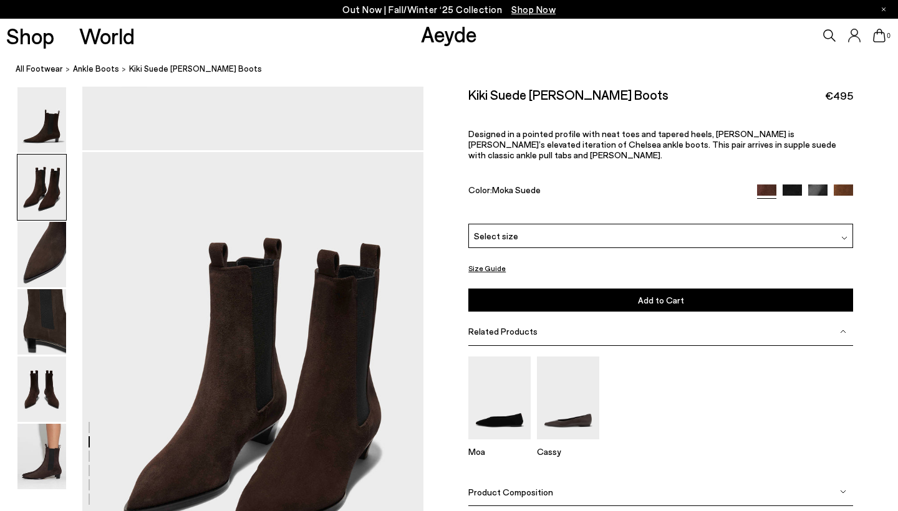
scroll to position [458, 0]
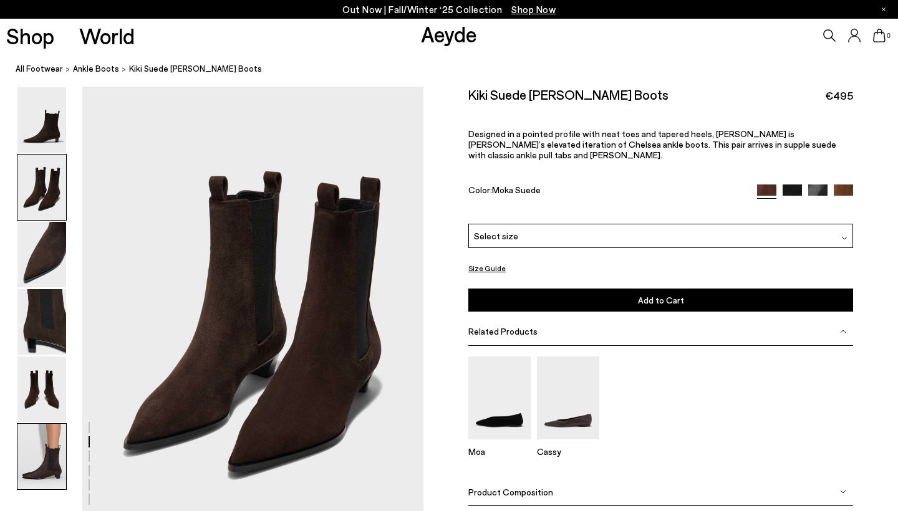
click at [26, 463] on img at bounding box center [41, 456] width 49 height 65
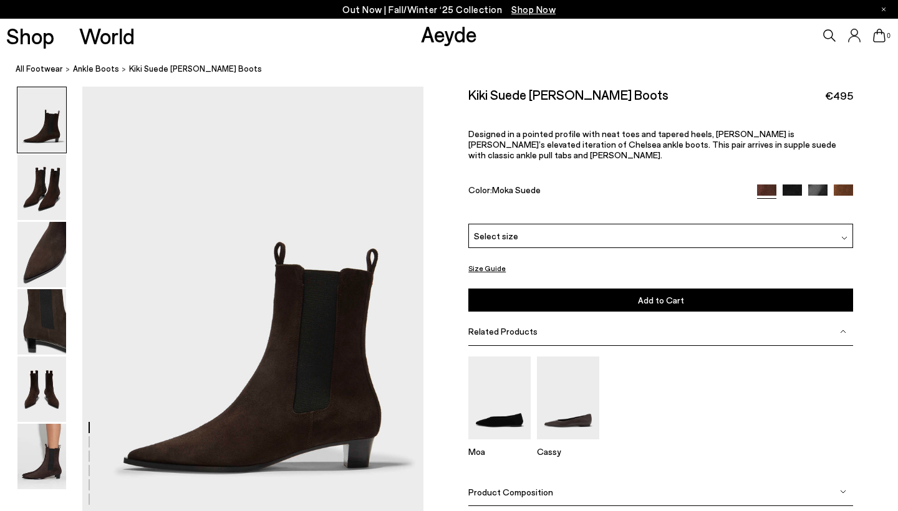
scroll to position [0, 0]
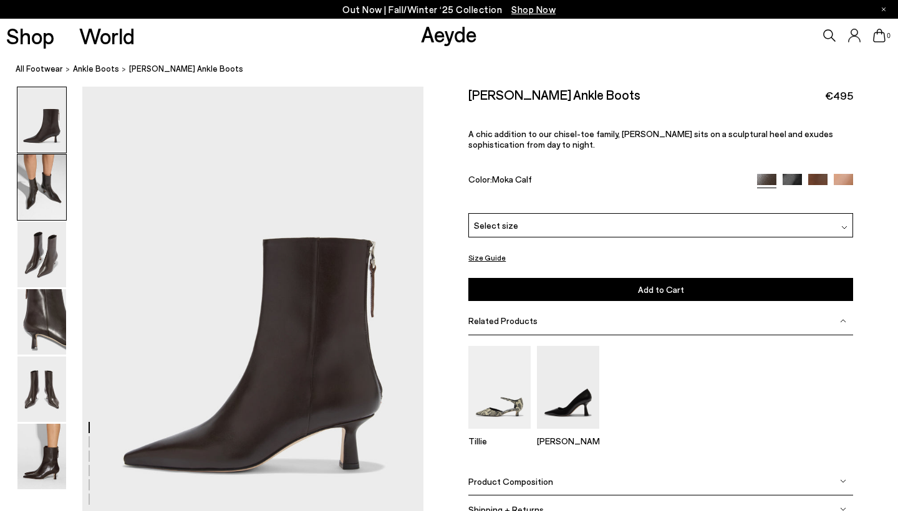
click at [52, 203] on img at bounding box center [41, 187] width 49 height 65
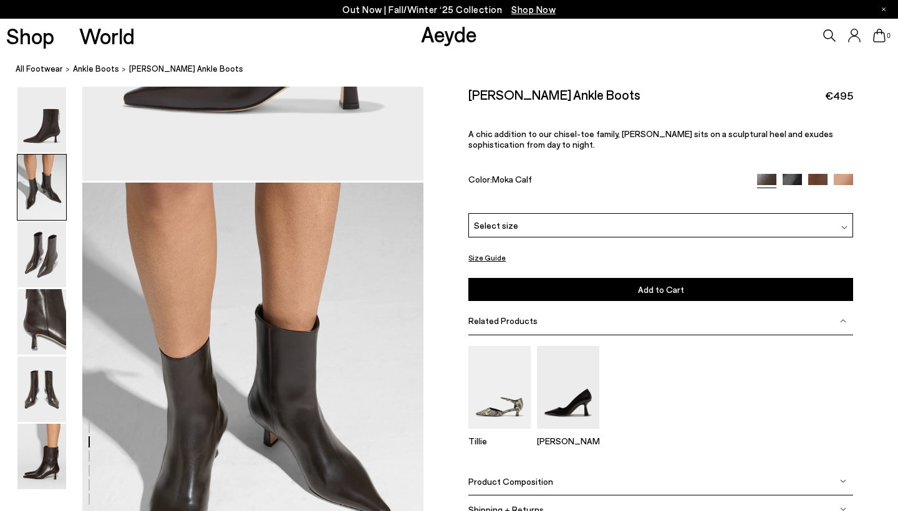
scroll to position [458, 0]
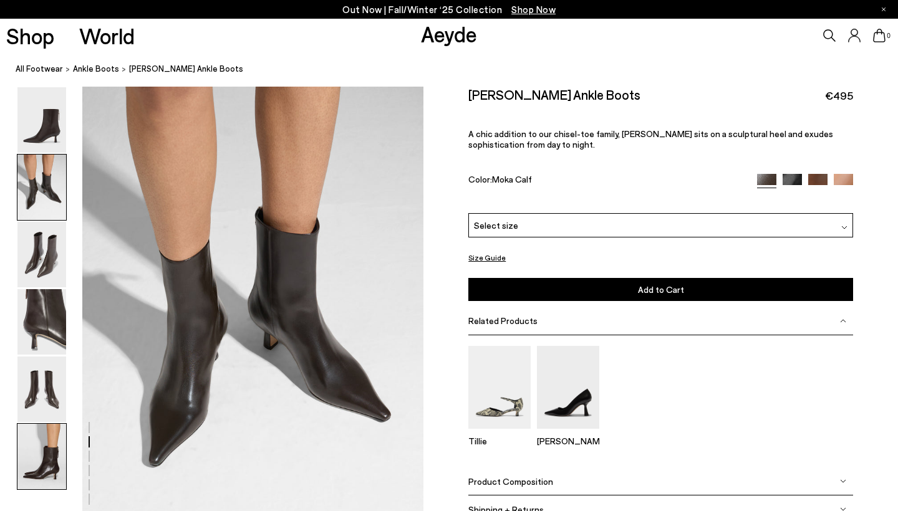
click at [45, 436] on img at bounding box center [41, 456] width 49 height 65
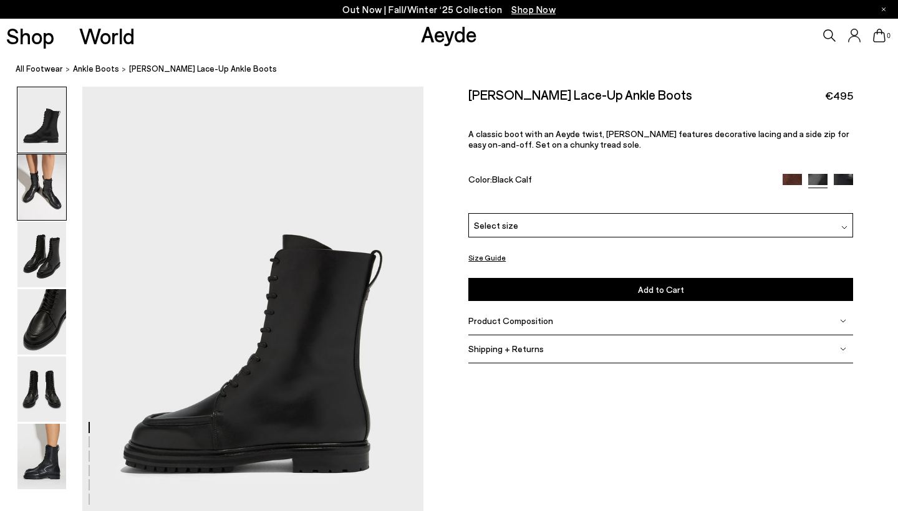
click at [55, 193] on img at bounding box center [41, 187] width 49 height 65
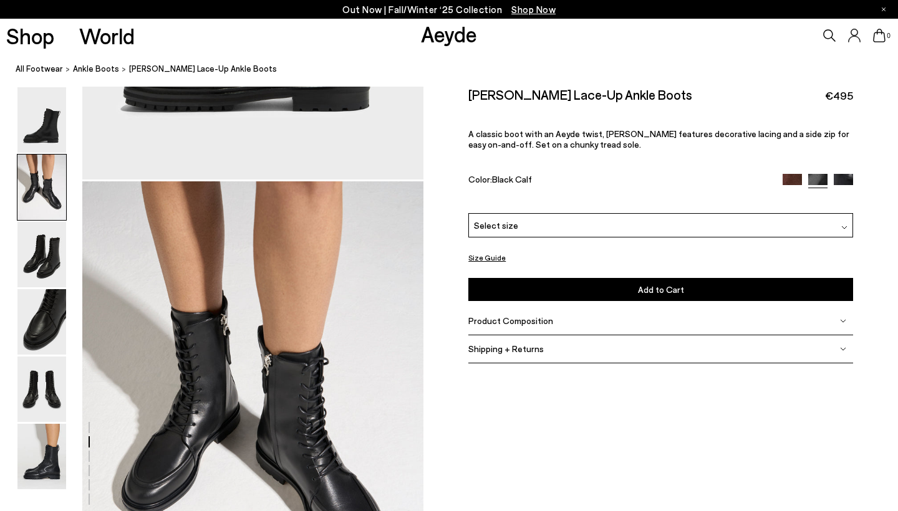
scroll to position [458, 0]
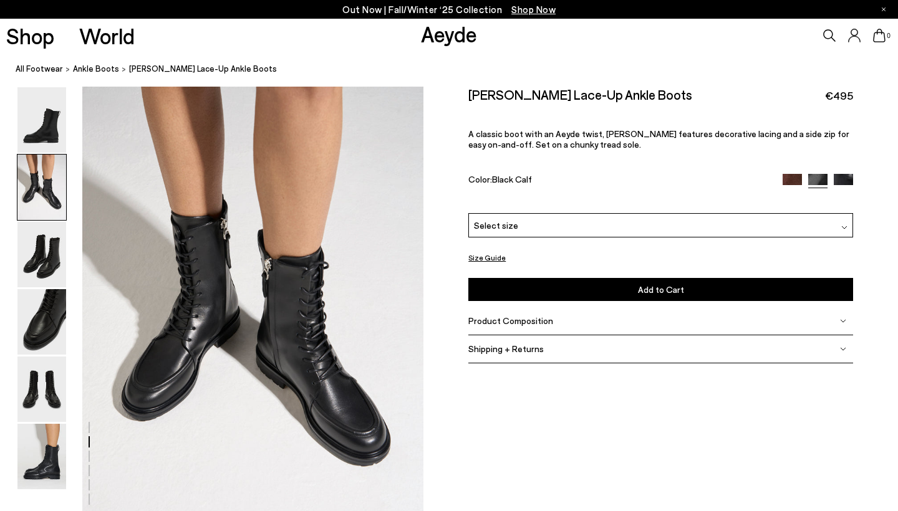
click at [543, 236] on div "Select size" at bounding box center [660, 225] width 385 height 24
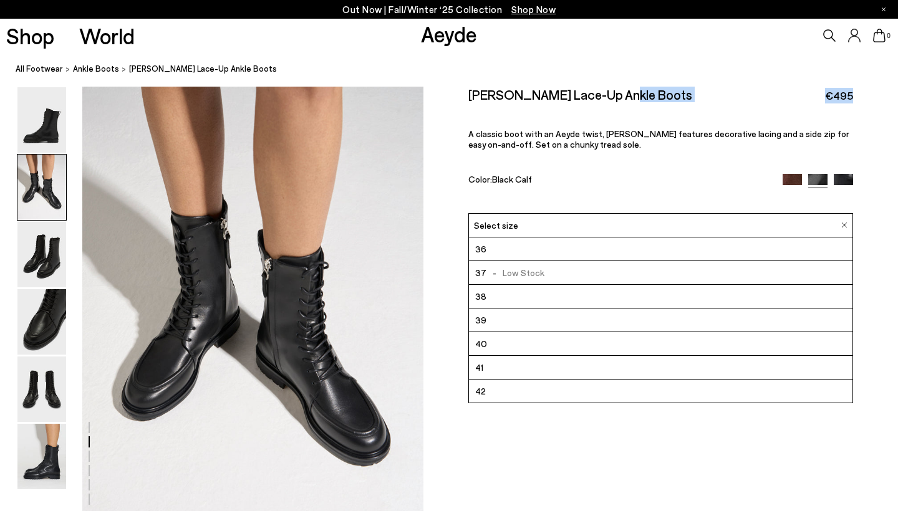
click at [585, 115] on div "Tate Lace-Up Ankle Boots €495 A classic boot with an Aeyde twist, Tate features…" at bounding box center [660, 150] width 385 height 127
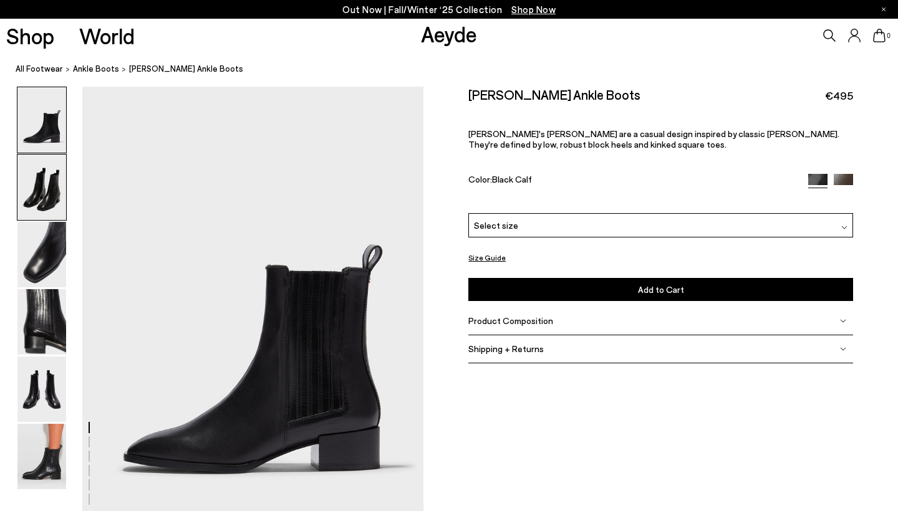
click at [48, 198] on img at bounding box center [41, 187] width 49 height 65
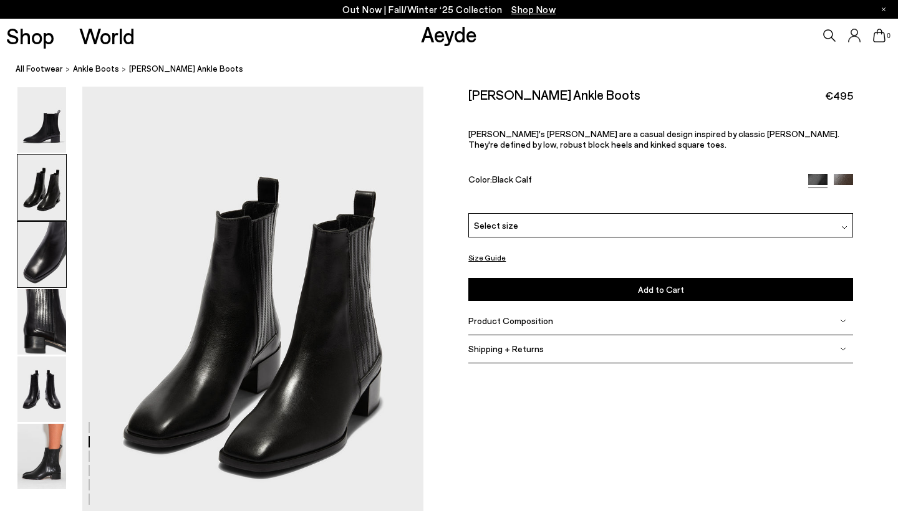
click at [57, 282] on img at bounding box center [41, 254] width 49 height 65
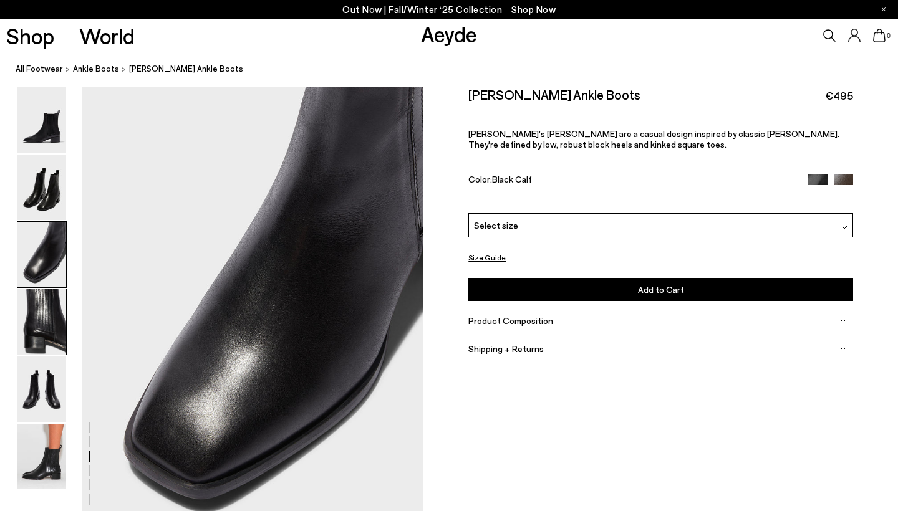
click at [49, 345] on img at bounding box center [41, 321] width 49 height 65
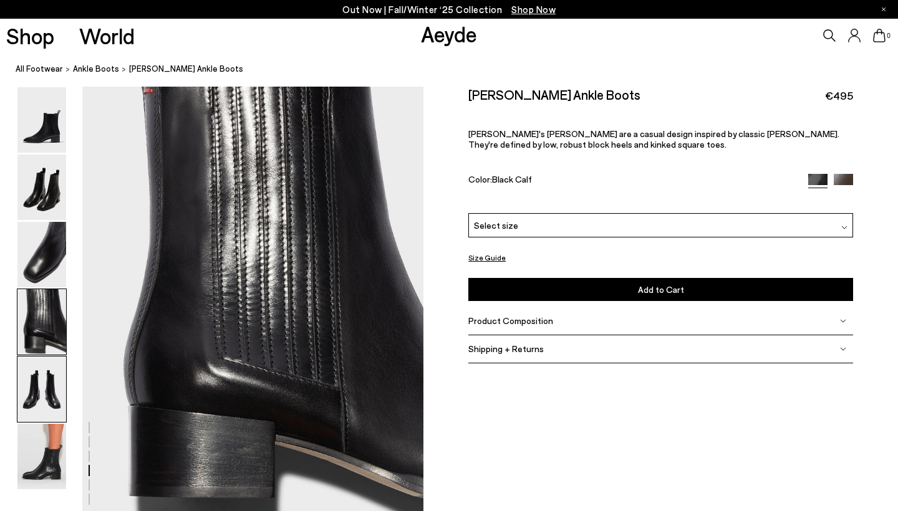
click at [49, 375] on img at bounding box center [41, 389] width 49 height 65
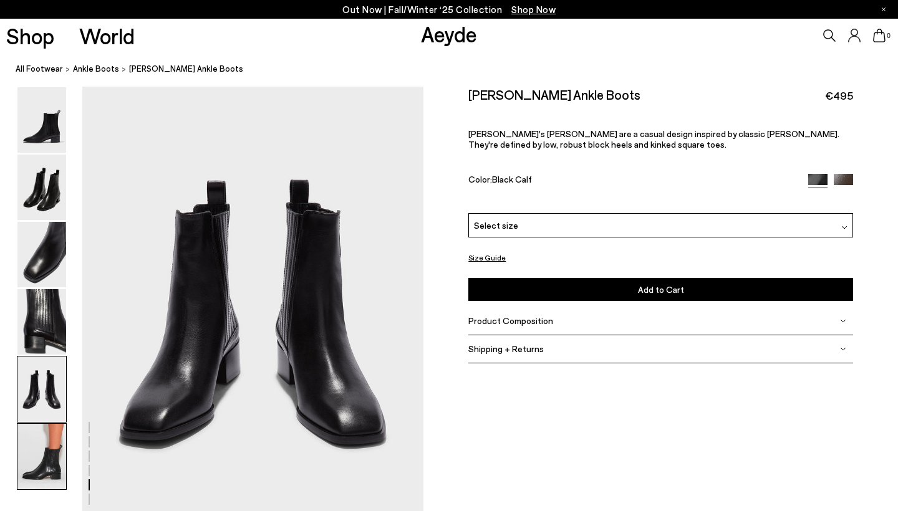
click at [48, 455] on img at bounding box center [41, 456] width 49 height 65
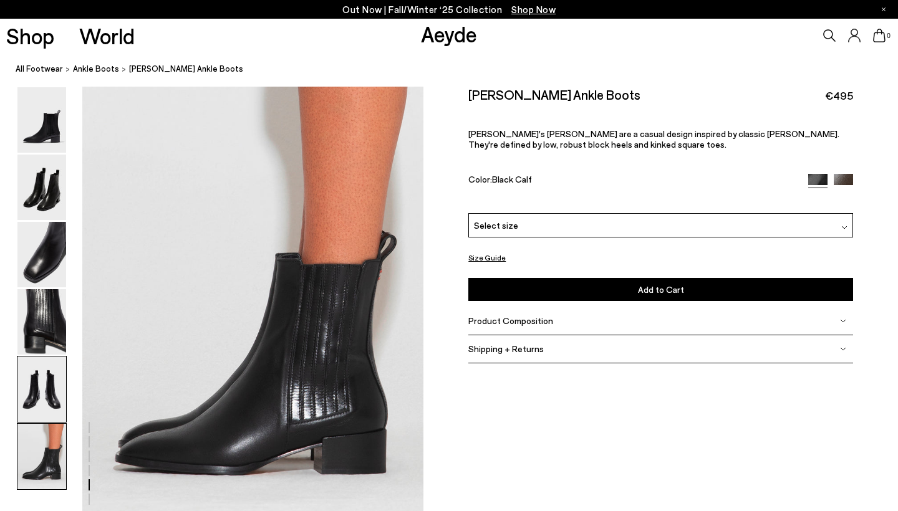
scroll to position [2371, 0]
